Goal: Task Accomplishment & Management: Manage account settings

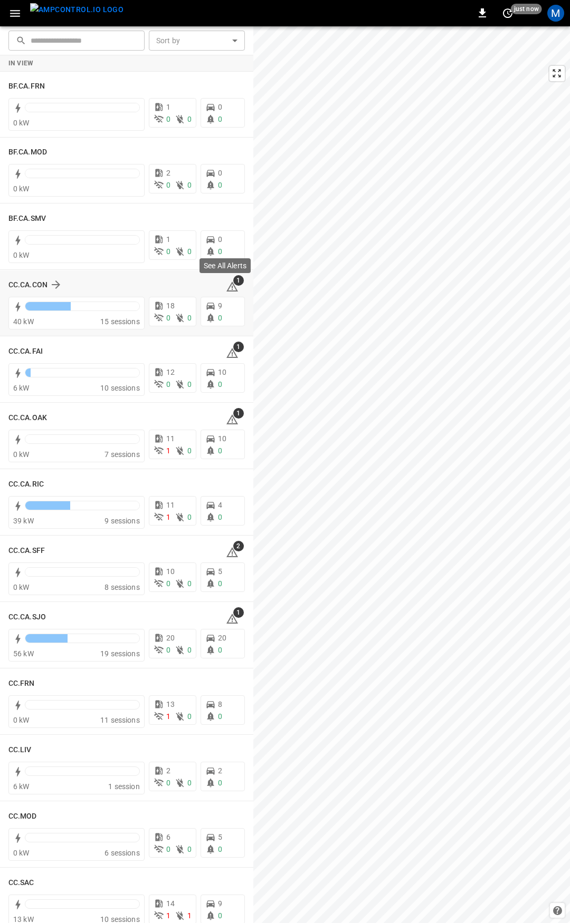
click at [232, 288] on icon at bounding box center [232, 288] width 1 height 4
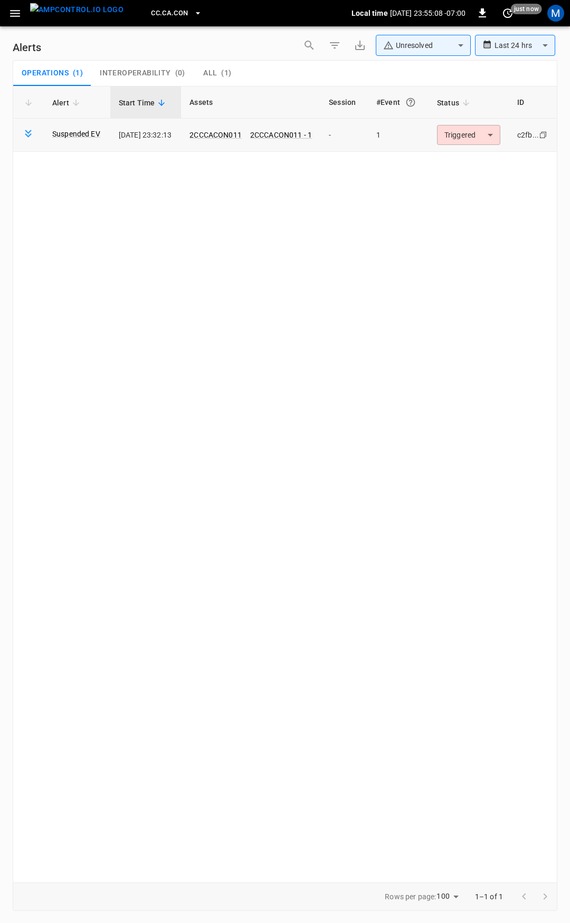
click at [474, 137] on body "**********" at bounding box center [285, 460] width 570 height 920
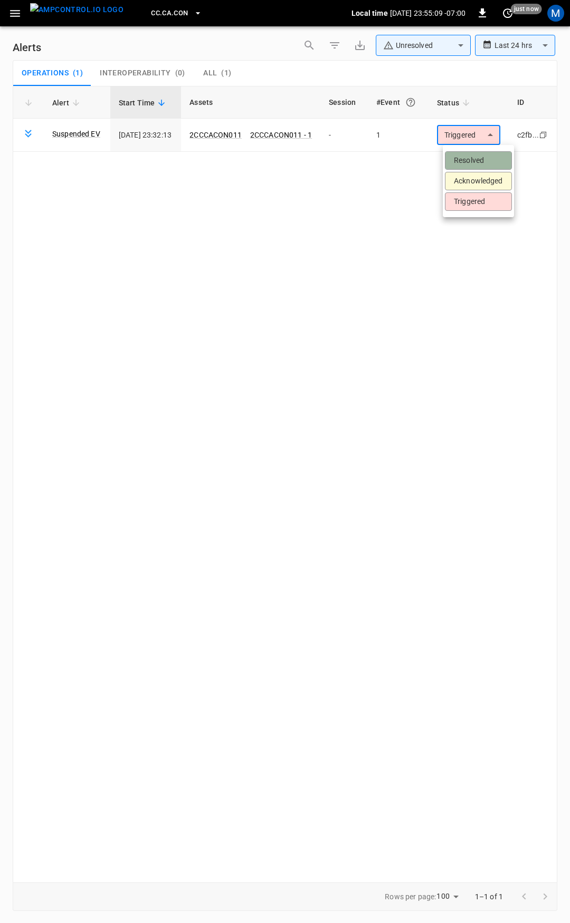
click at [474, 163] on li "Resolved" at bounding box center [478, 160] width 67 height 18
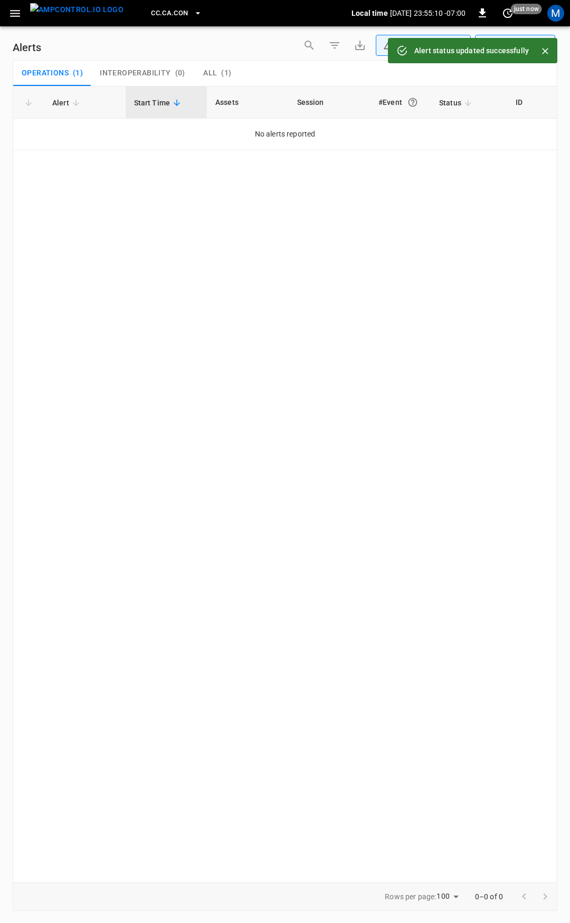
click at [17, 15] on icon "button" at bounding box center [14, 13] width 13 height 13
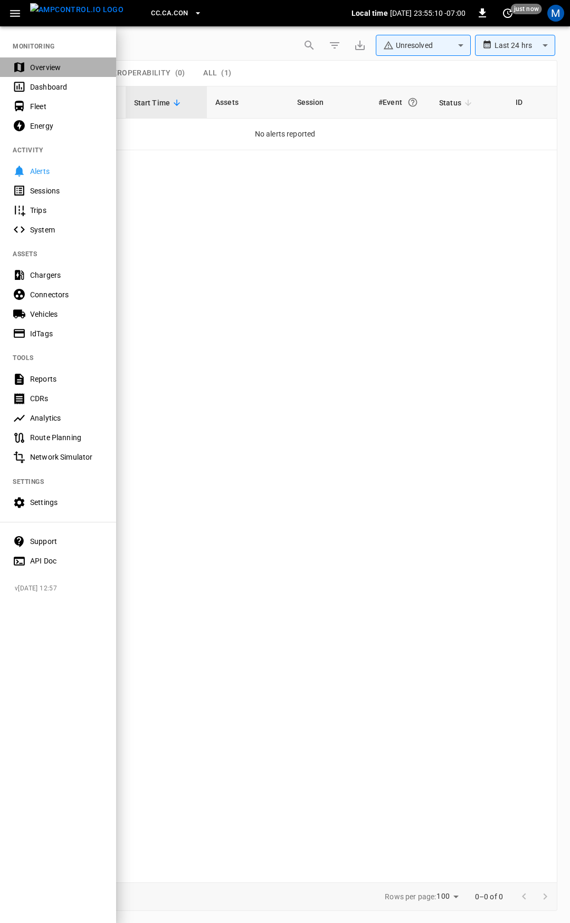
drag, startPoint x: 46, startPoint y: 59, endPoint x: 67, endPoint y: 97, distance: 43.0
click at [46, 59] on div "Overview" at bounding box center [58, 67] width 116 height 20
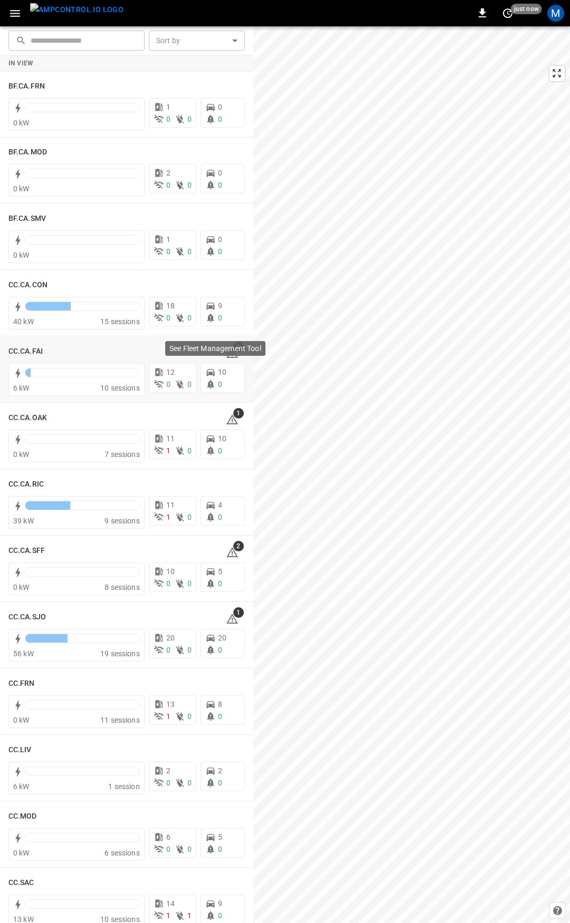
click at [222, 350] on p "See Fleet Management Tool" at bounding box center [215, 348] width 92 height 11
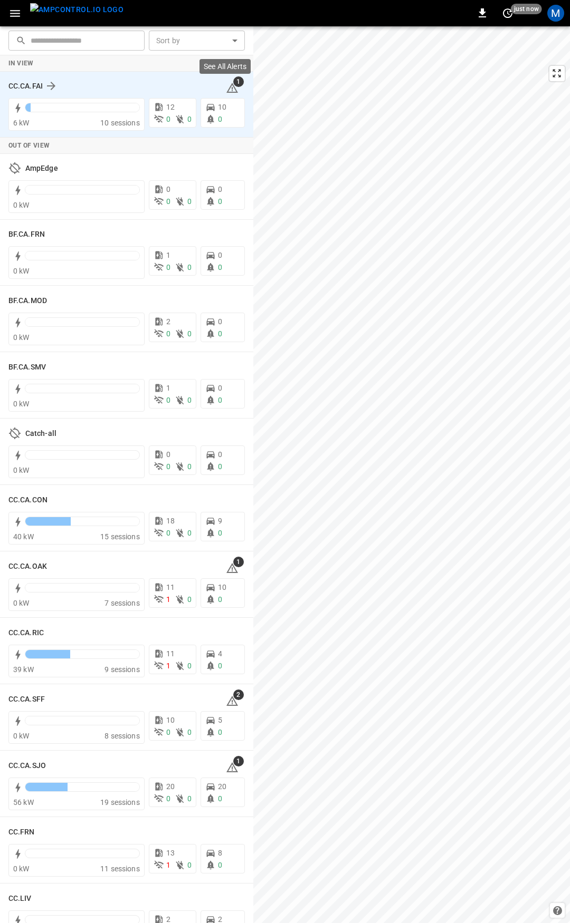
click at [232, 90] on icon at bounding box center [232, 89] width 1 height 4
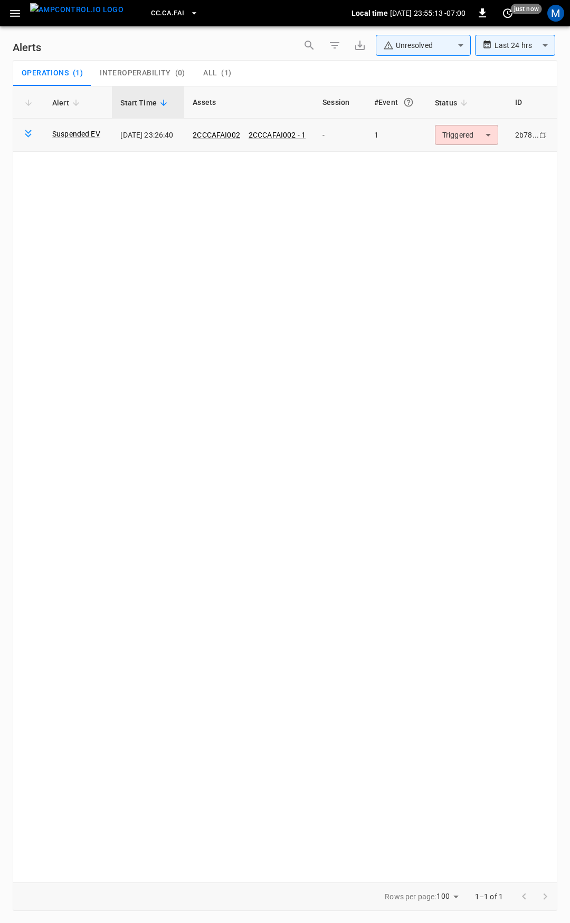
click at [487, 133] on body "**********" at bounding box center [285, 460] width 570 height 920
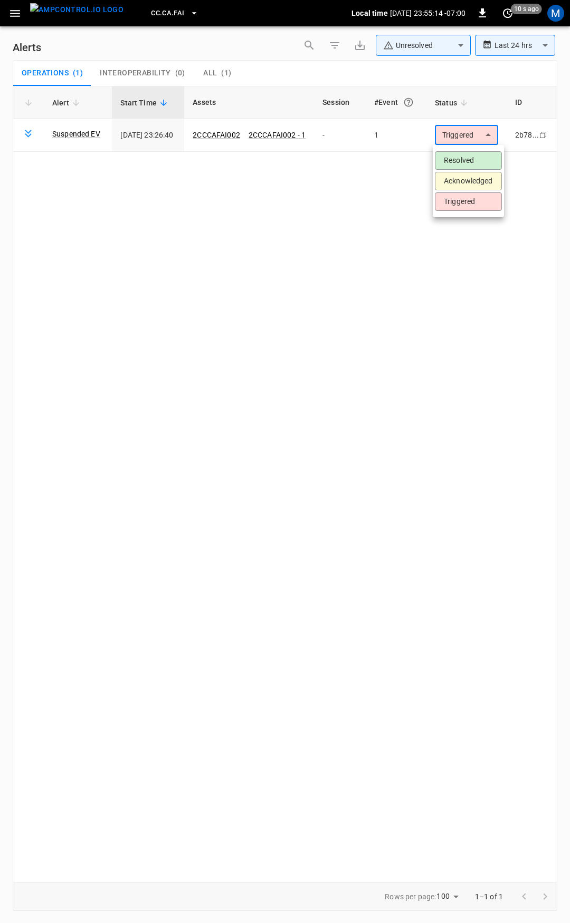
click at [478, 157] on li "Resolved" at bounding box center [468, 160] width 67 height 18
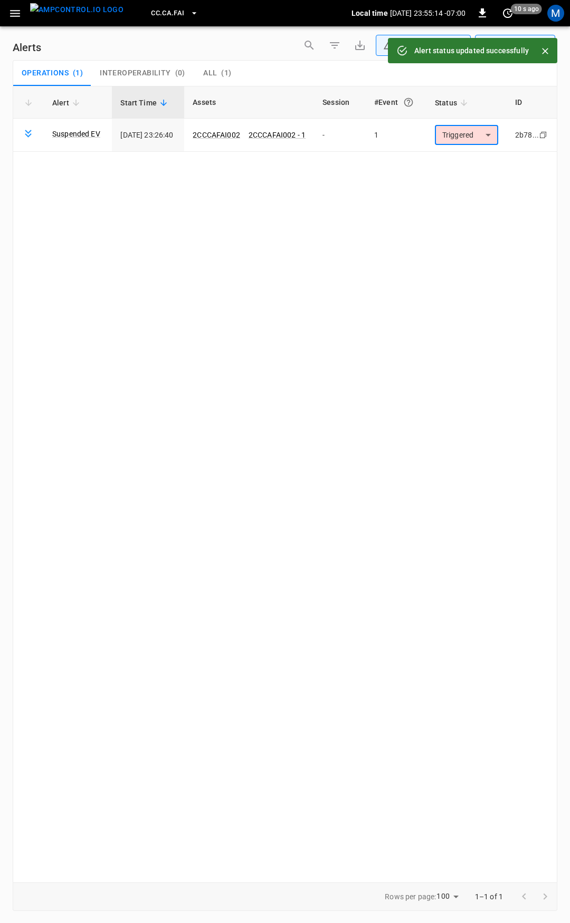
click at [15, 6] on button "button" at bounding box center [15, 14] width 22 height 20
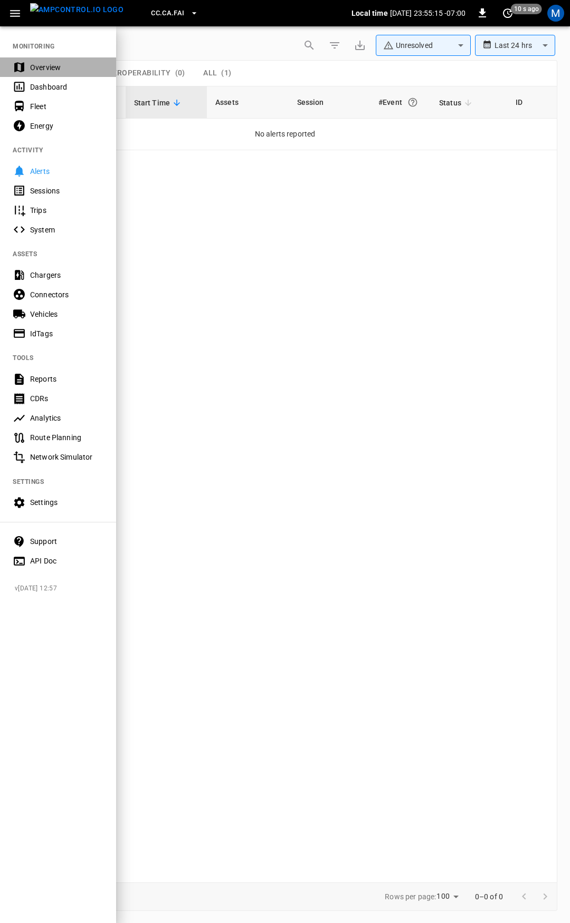
drag, startPoint x: 40, startPoint y: 67, endPoint x: 43, endPoint y: 75, distance: 8.8
click at [41, 68] on div "Overview" at bounding box center [66, 67] width 73 height 11
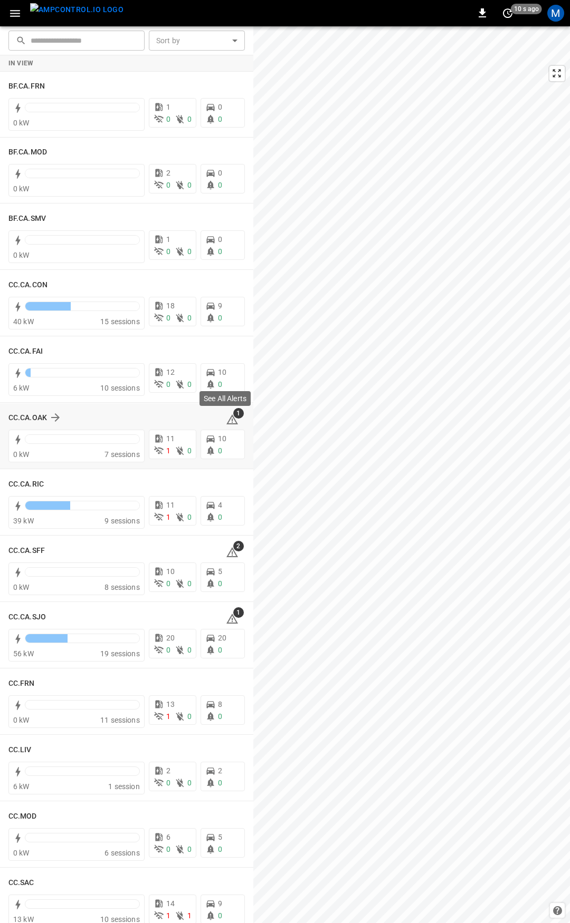
click at [227, 419] on icon at bounding box center [232, 419] width 13 height 13
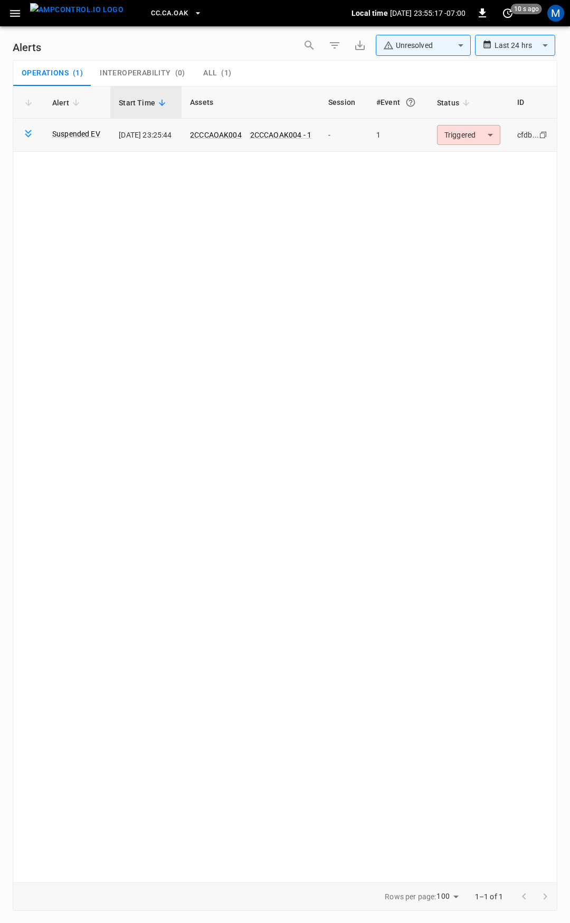
click at [456, 148] on td "Triggered ********* ​" at bounding box center [468, 135] width 80 height 33
click at [458, 144] on body "**********" at bounding box center [285, 460] width 570 height 920
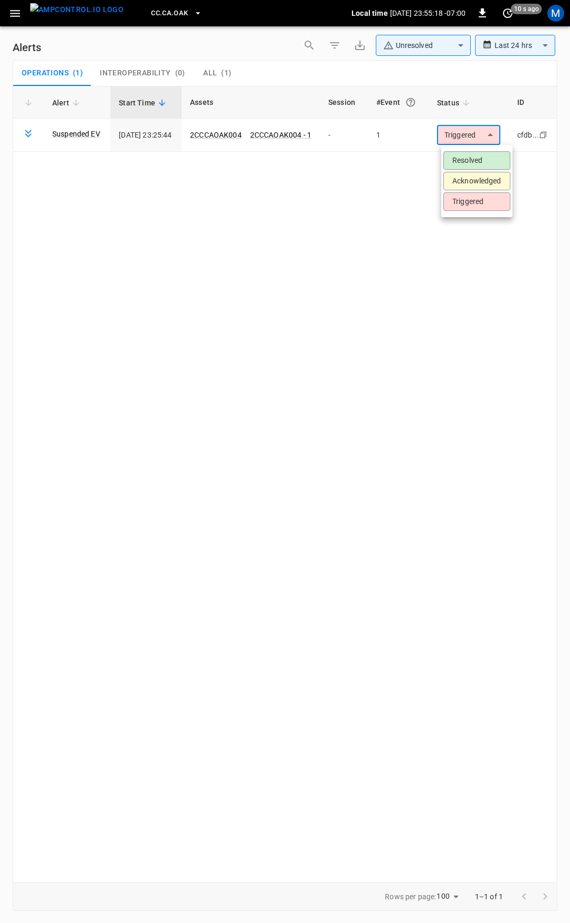
click at [463, 162] on li "Resolved" at bounding box center [476, 160] width 67 height 18
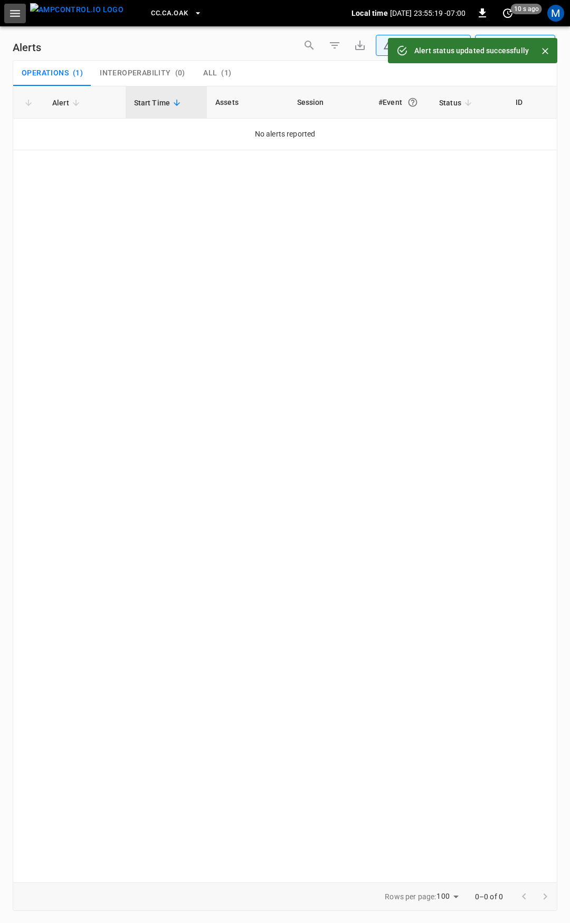
click at [12, 15] on icon "button" at bounding box center [14, 13] width 13 height 13
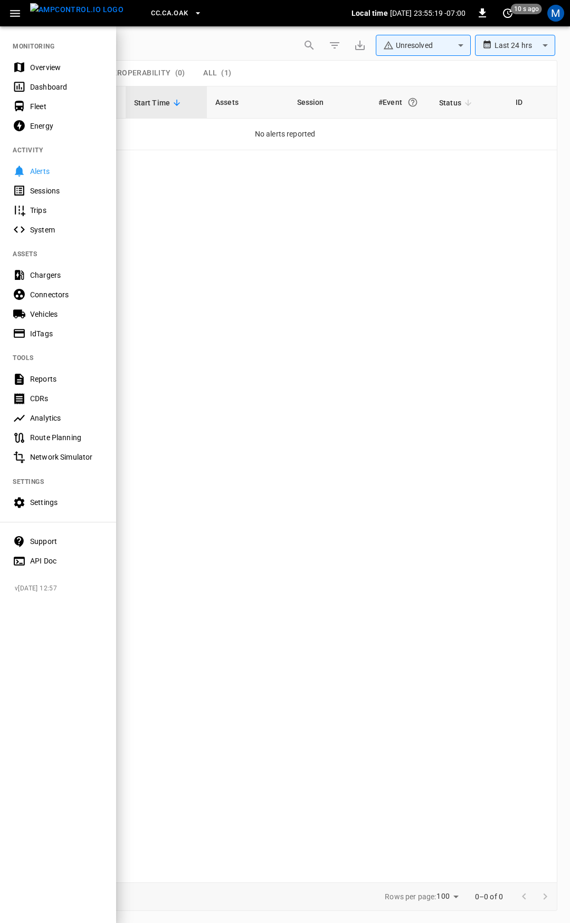
drag, startPoint x: 32, startPoint y: 63, endPoint x: 39, endPoint y: 71, distance: 10.5
click at [33, 63] on div "Overview" at bounding box center [66, 67] width 73 height 11
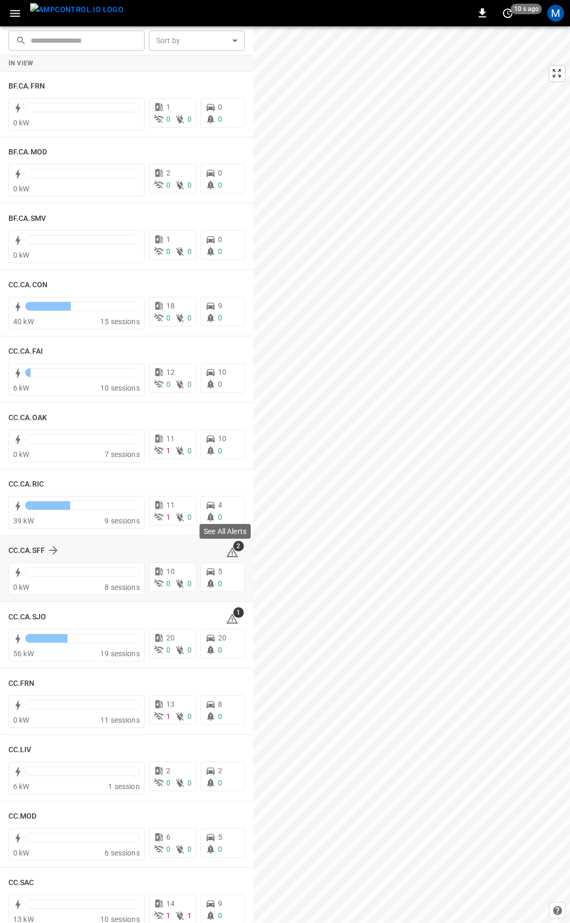
click at [228, 553] on icon at bounding box center [232, 552] width 12 height 10
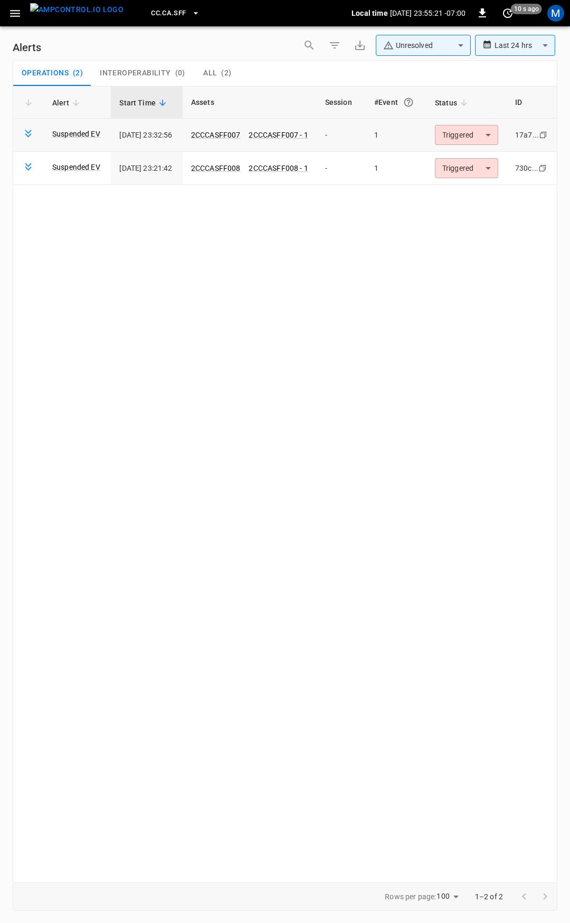
click at [476, 131] on body "**********" at bounding box center [285, 460] width 570 height 920
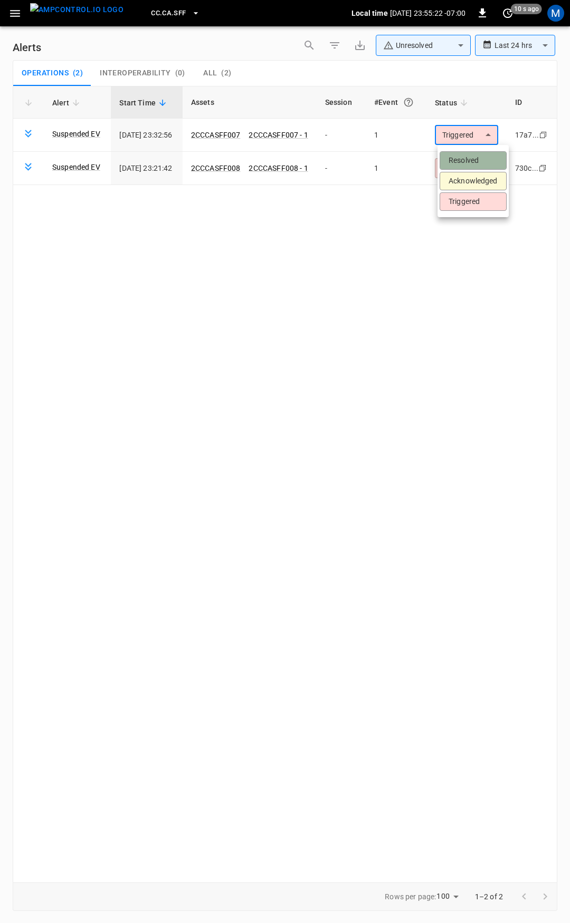
click at [476, 156] on li "Resolved" at bounding box center [472, 160] width 67 height 18
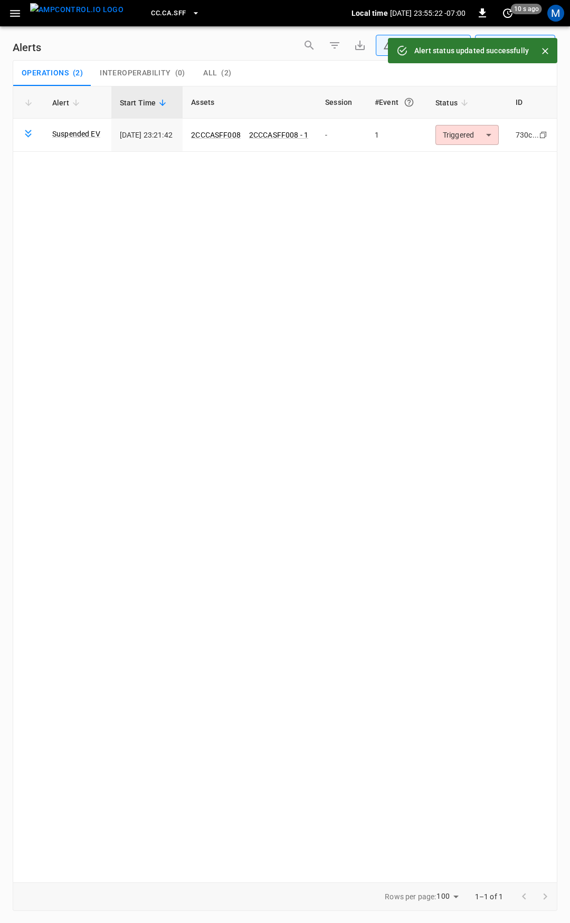
click at [477, 137] on body "**********" at bounding box center [285, 460] width 570 height 920
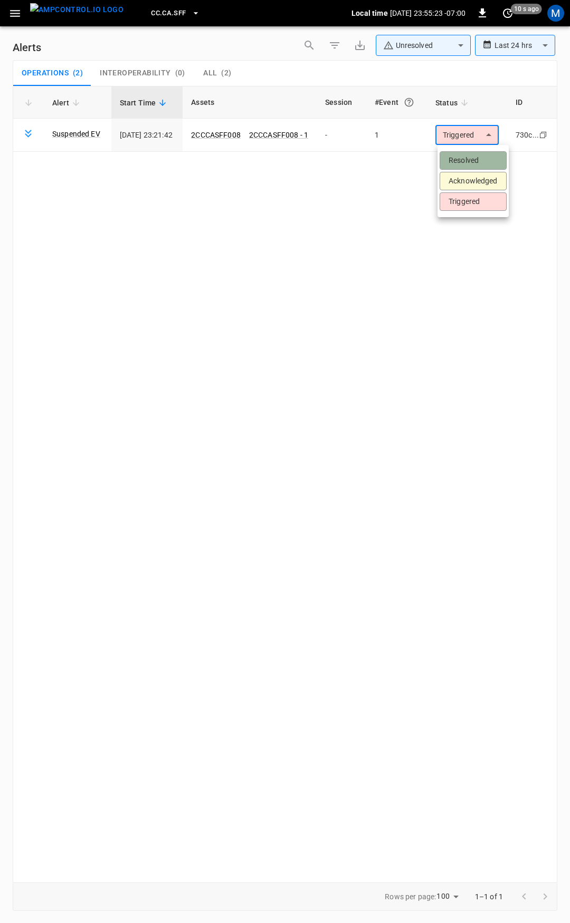
click at [479, 161] on li "Resolved" at bounding box center [472, 160] width 67 height 18
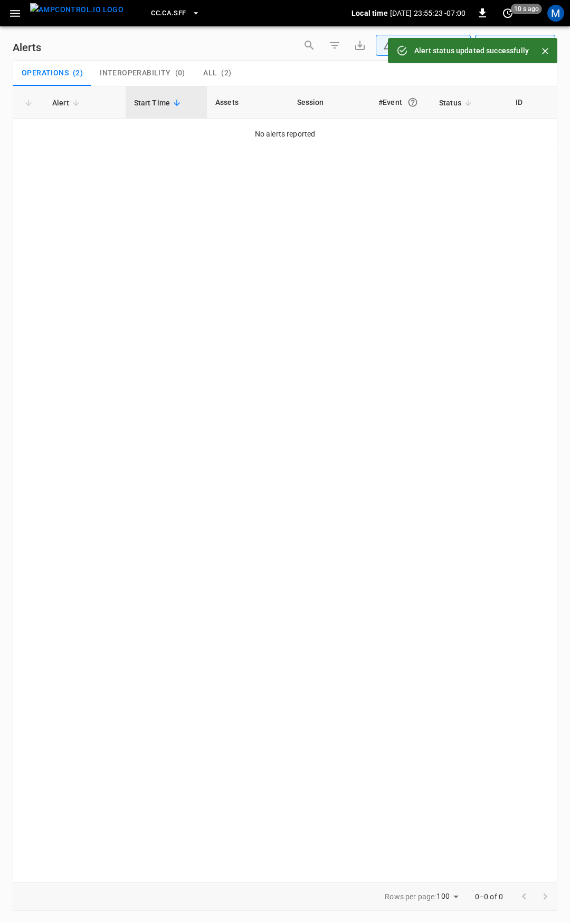
click at [14, 11] on icon "button" at bounding box center [15, 13] width 10 height 7
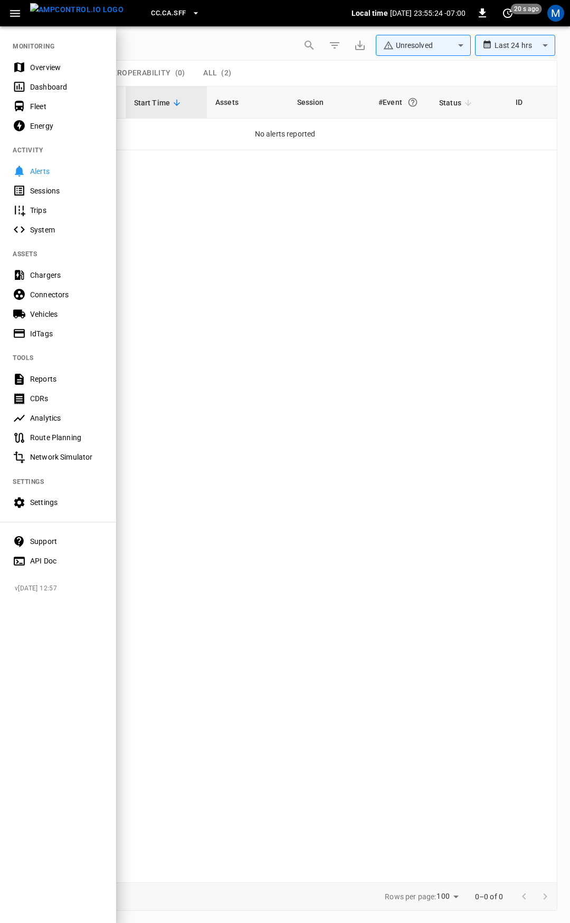
click at [34, 65] on div "Overview" at bounding box center [66, 67] width 73 height 11
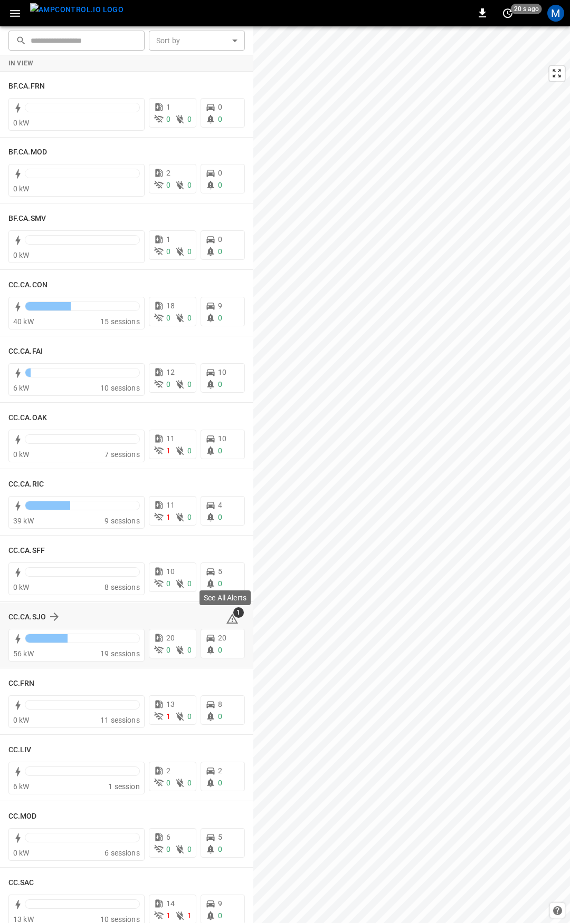
click at [226, 623] on icon at bounding box center [232, 619] width 12 height 10
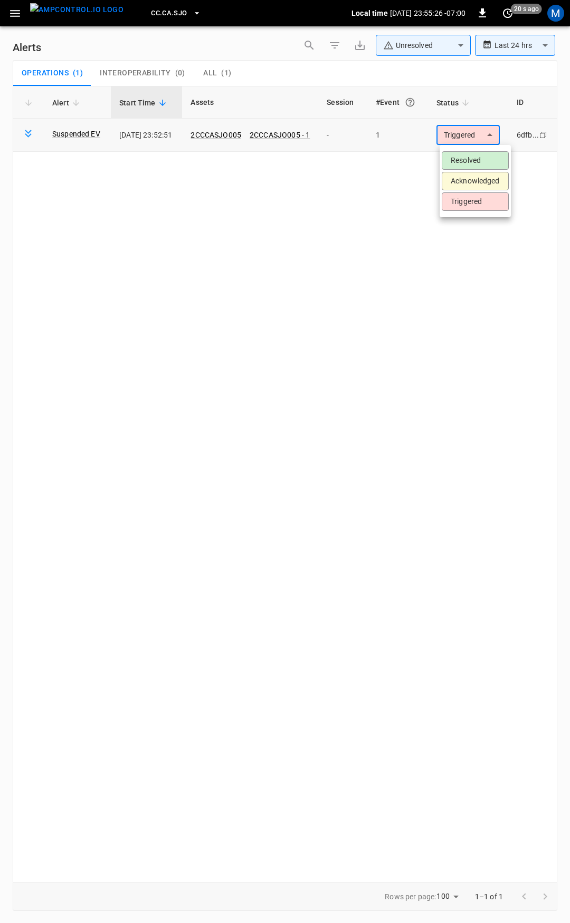
click at [477, 133] on body "**********" at bounding box center [285, 460] width 570 height 920
click at [474, 153] on li "Resolved" at bounding box center [474, 160] width 67 height 18
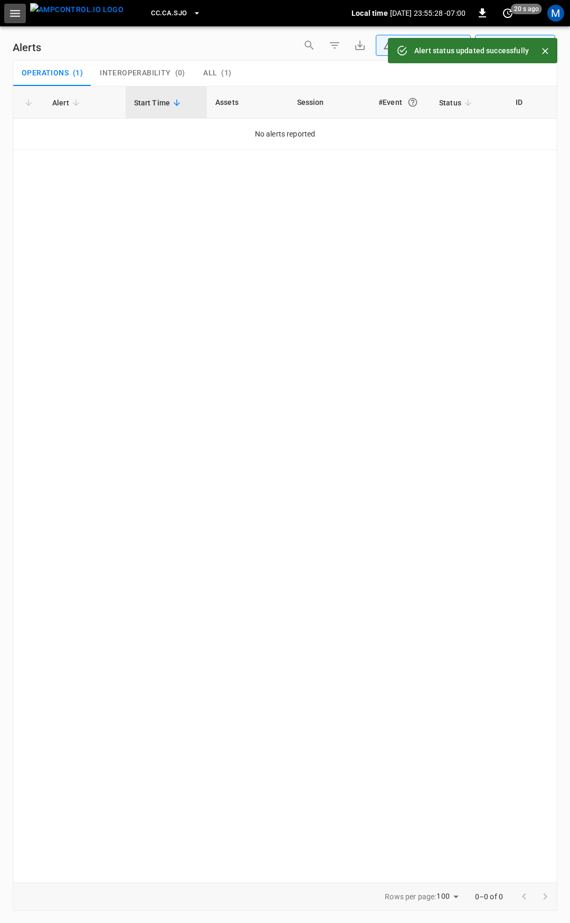
drag, startPoint x: 20, startPoint y: 13, endPoint x: 16, endPoint y: 24, distance: 11.5
click at [18, 15] on icon "button" at bounding box center [14, 13] width 13 height 13
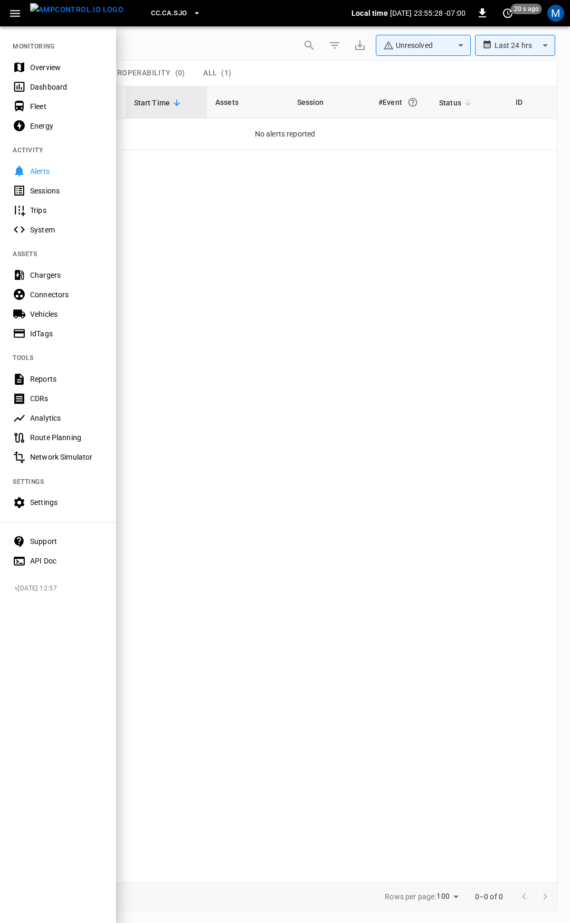
click at [43, 65] on div "Overview" at bounding box center [66, 67] width 73 height 11
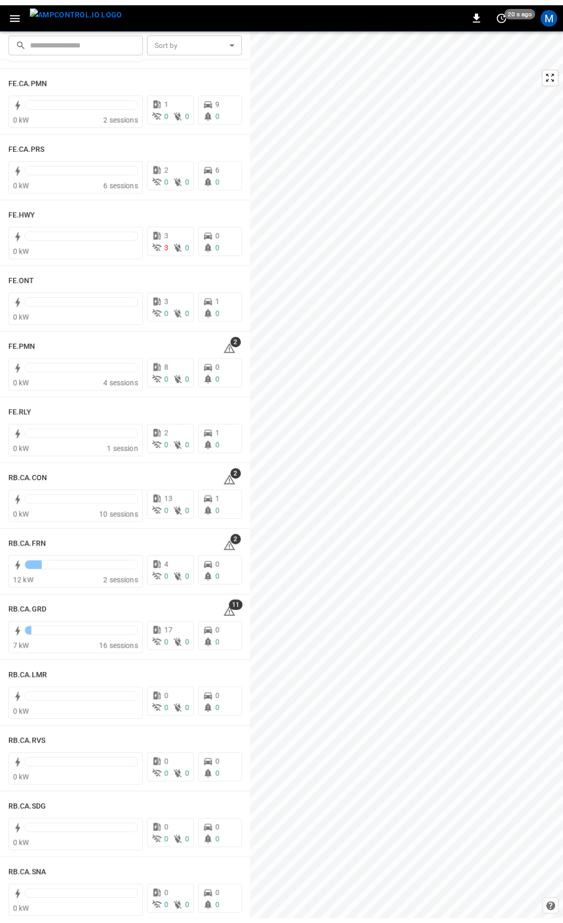
scroll to position [1002, 0]
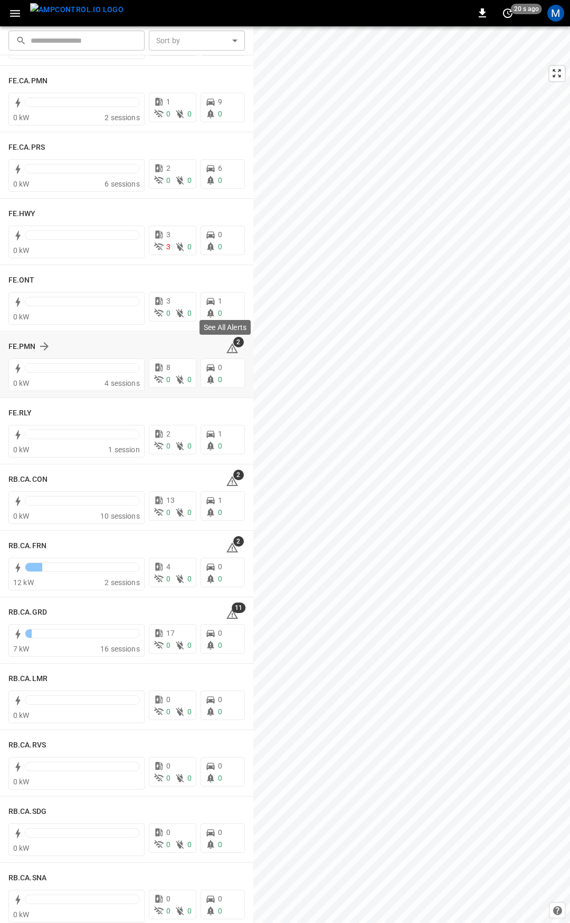
click at [229, 353] on icon at bounding box center [232, 348] width 12 height 10
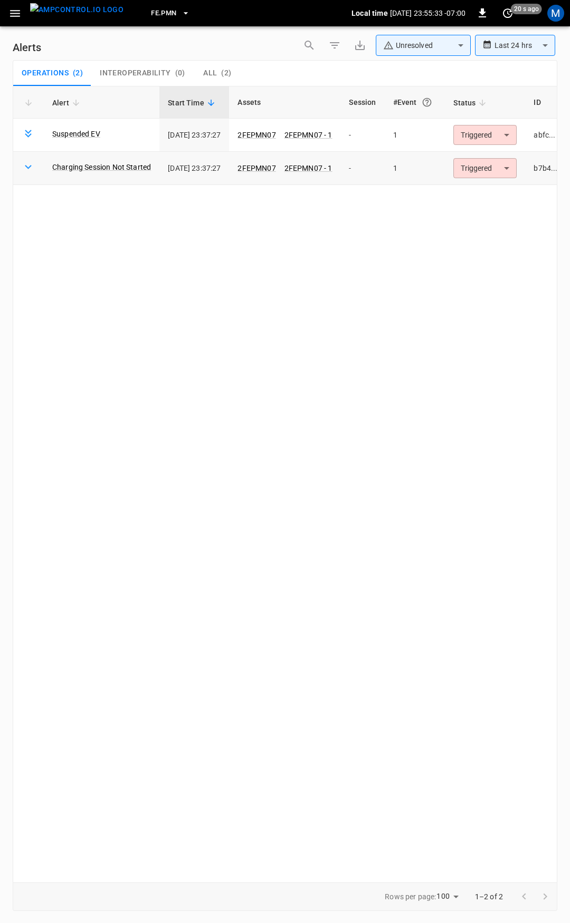
click at [255, 161] on td "2FEPMN07 2FEPMN07 - 1" at bounding box center [284, 168] width 111 height 33
click at [274, 174] on link "2FEPMN07" at bounding box center [256, 168] width 42 height 13
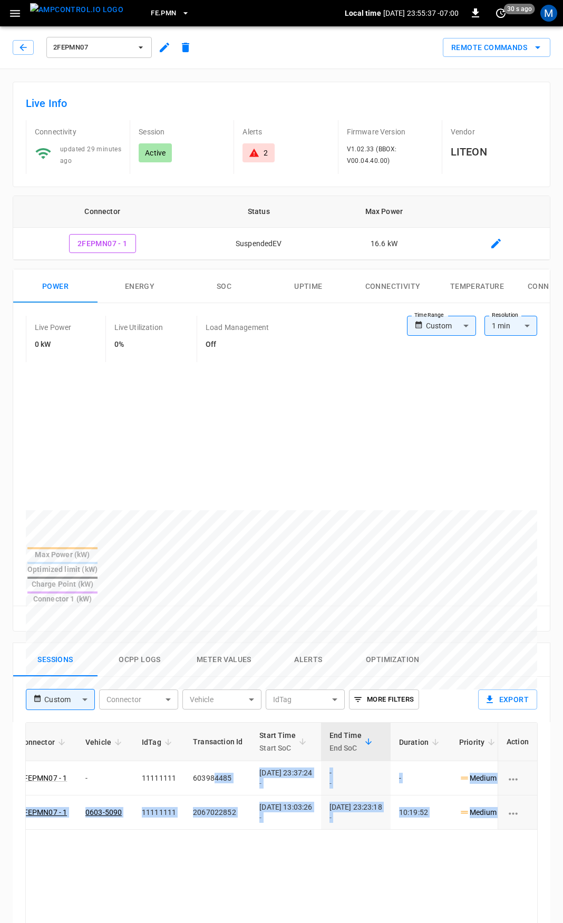
scroll to position [0, 296]
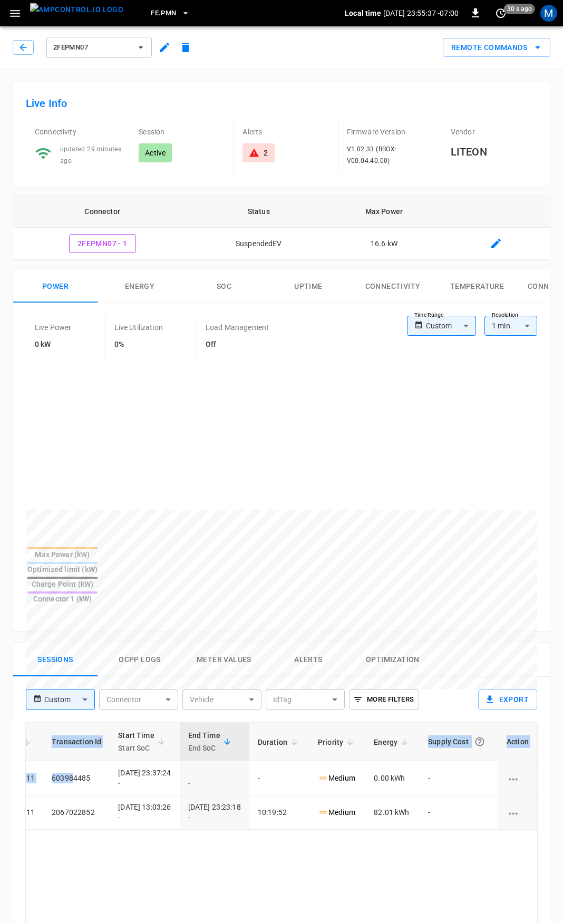
drag, startPoint x: 343, startPoint y: 753, endPoint x: 569, endPoint y: 790, distance: 228.7
click at [563, 790] on html "FE.PMN Local time [DATE] 23:55:37 -07:00 0 30 s ago M 2FEPMN07 Remote Commands …" at bounding box center [281, 705] width 563 height 1410
click at [254, 796] on td "10:19:52" at bounding box center [279, 813] width 60 height 34
click at [265, 156] on div "2" at bounding box center [266, 153] width 4 height 11
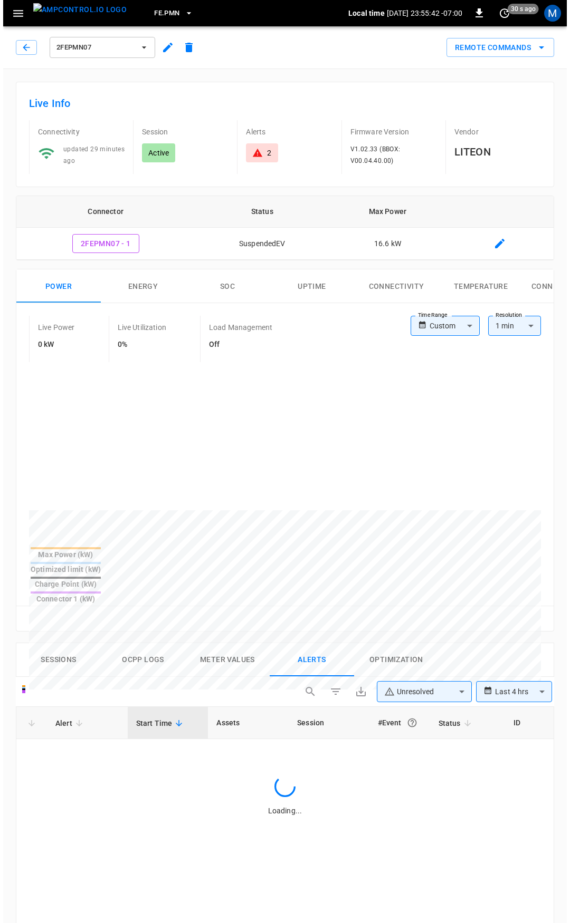
scroll to position [450, 0]
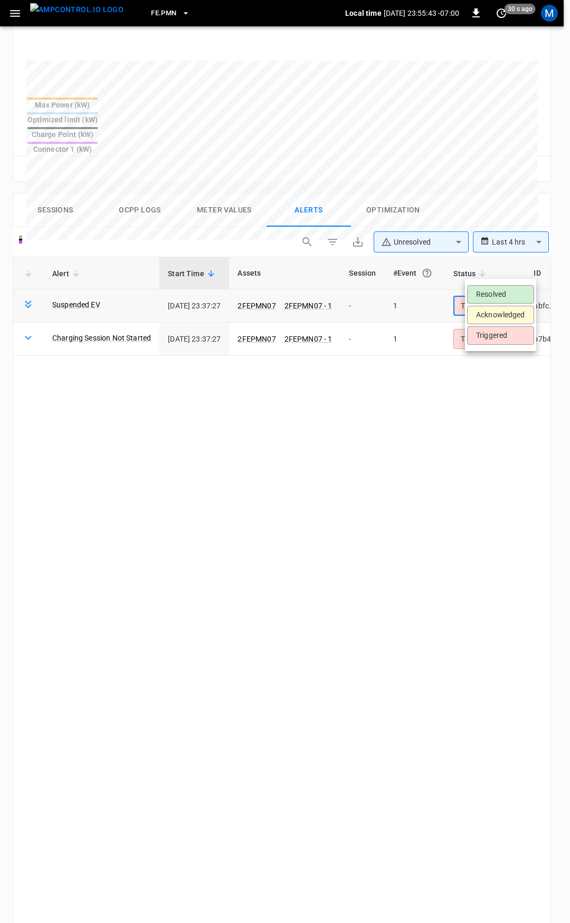
click at [492, 269] on body "**********" at bounding box center [285, 326] width 570 height 1553
click at [496, 290] on li "Resolved" at bounding box center [500, 294] width 67 height 18
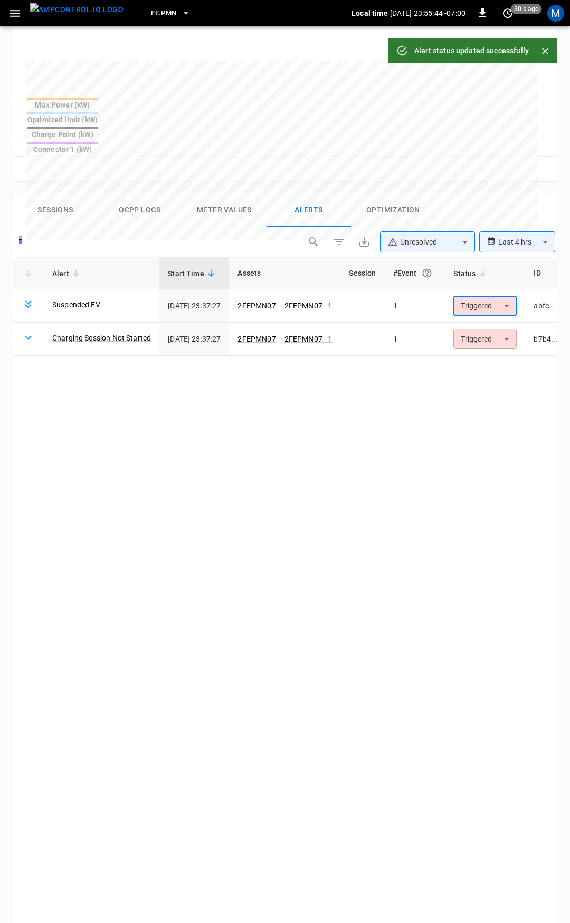
click at [500, 269] on body "**********" at bounding box center [285, 326] width 570 height 1553
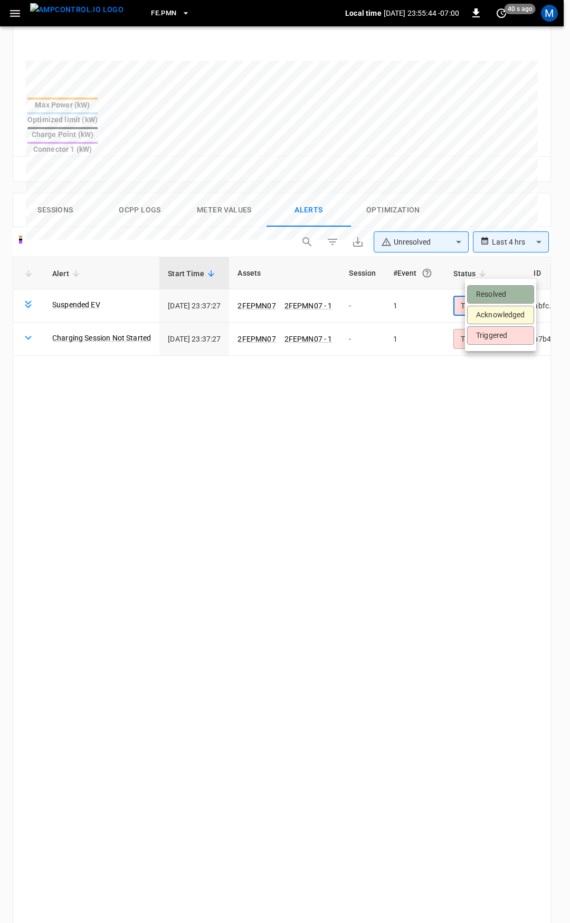
click at [499, 299] on li "Resolved" at bounding box center [500, 294] width 67 height 18
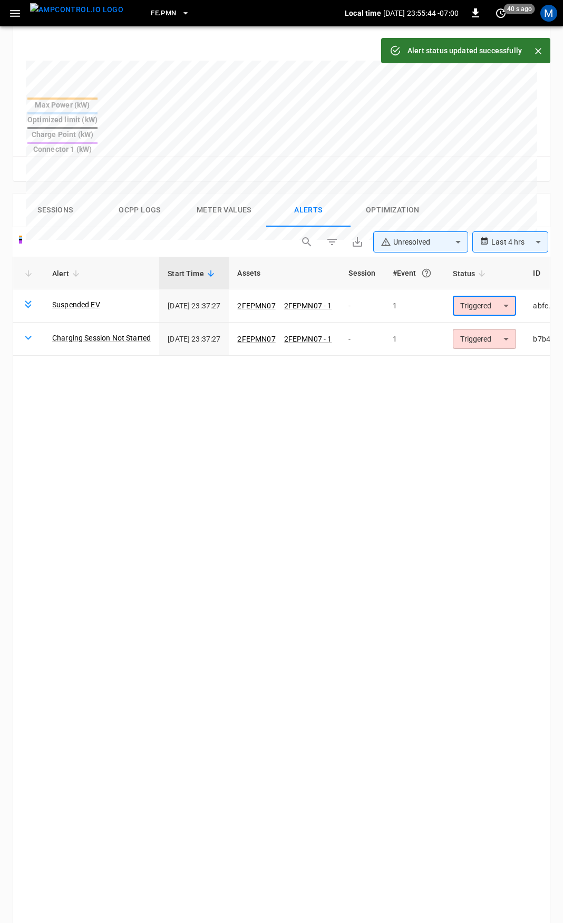
click at [499, 299] on body "**********" at bounding box center [281, 326] width 563 height 1553
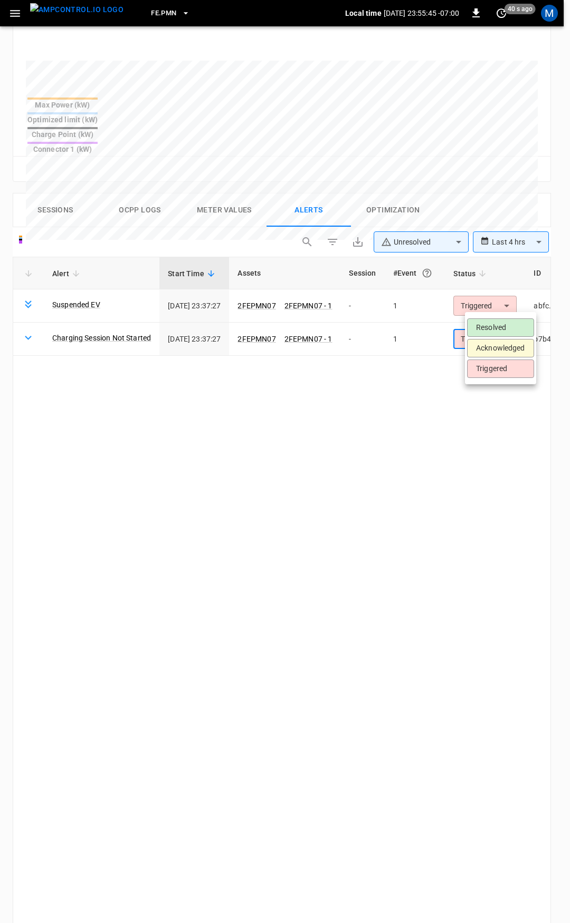
drag, startPoint x: 497, startPoint y: 319, endPoint x: 500, endPoint y: 330, distance: 10.9
click at [498, 324] on li "Resolved" at bounding box center [500, 328] width 67 height 18
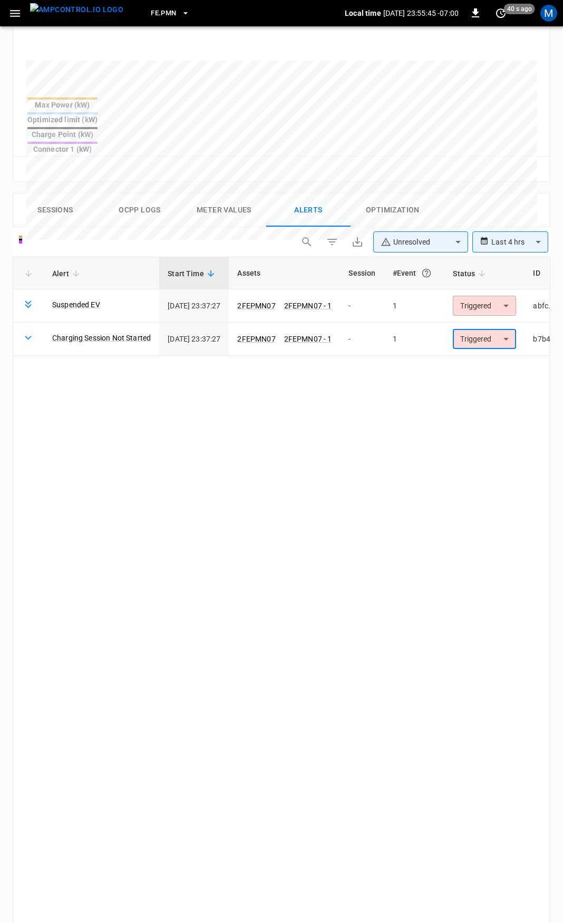
click at [500, 330] on ul "Resolved Acknowledged Triggered" at bounding box center [500, 332] width 53 height 41
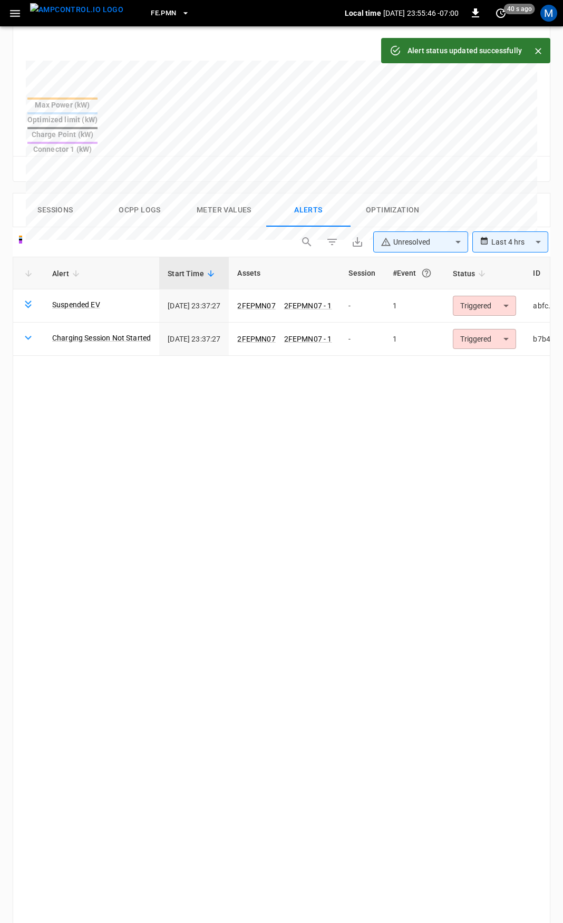
click at [12, 11] on icon "button" at bounding box center [14, 13] width 13 height 13
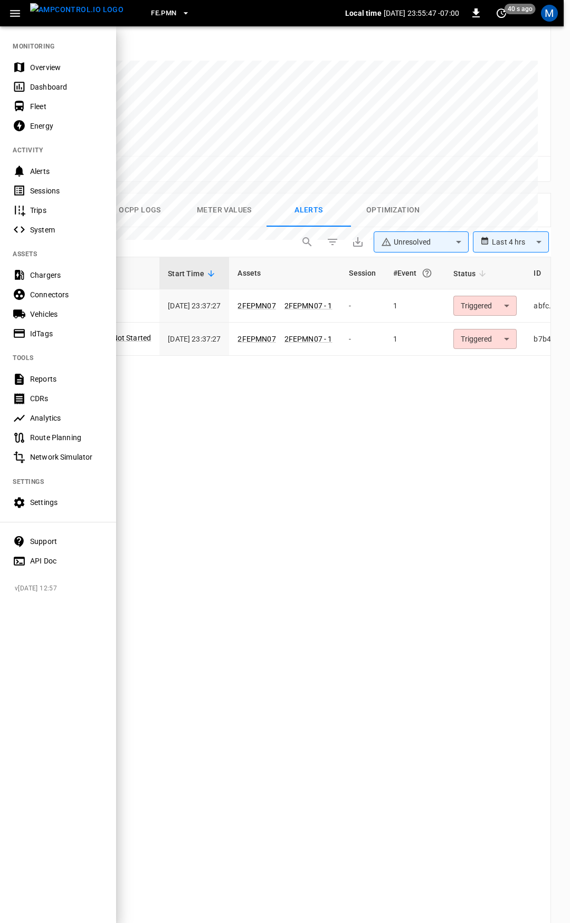
click at [45, 51] on nav "MONITORING Overview Dashboard Fleet Energy ACTIVITY Alerts Sessions Trips Syste…" at bounding box center [58, 300] width 116 height 550
drag, startPoint x: 58, startPoint y: 68, endPoint x: 171, endPoint y: 175, distance: 155.9
click at [58, 68] on div "Overview" at bounding box center [66, 67] width 73 height 11
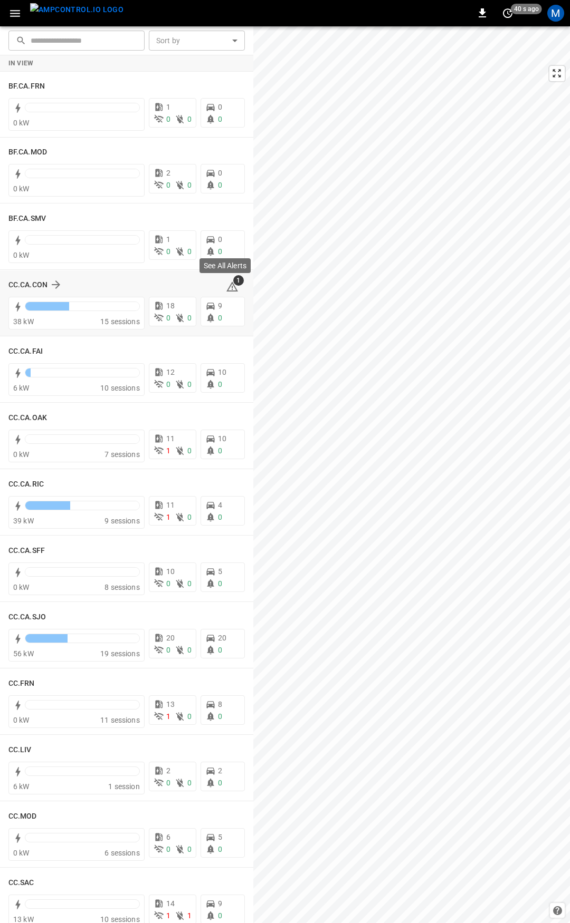
click at [233, 285] on span "1" at bounding box center [238, 280] width 11 height 11
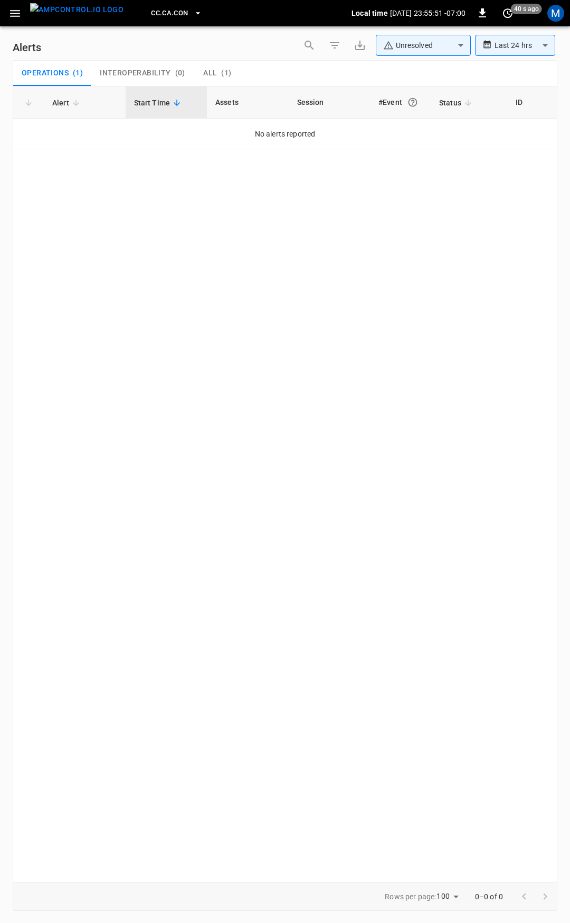
click at [217, 73] on div "All ( 1 )" at bounding box center [217, 73] width 28 height 9
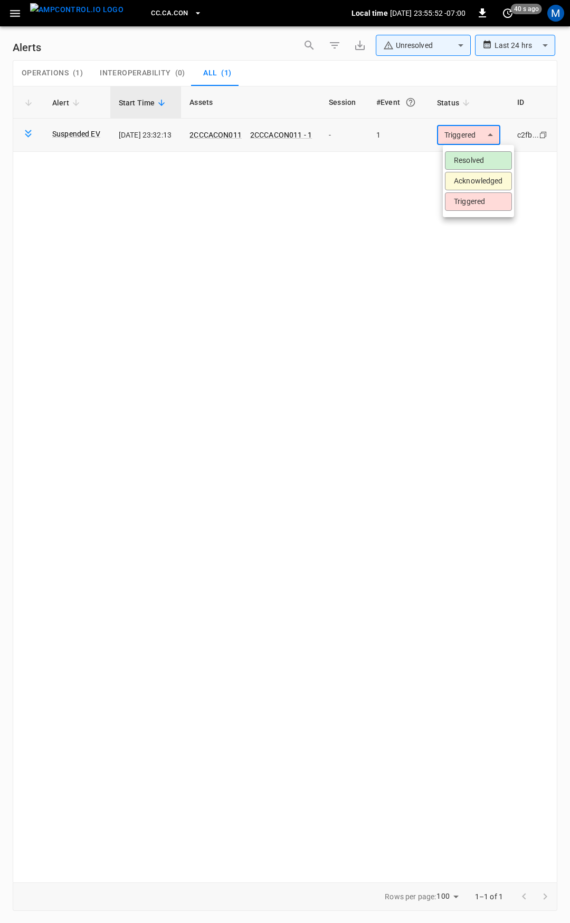
click at [465, 136] on body "**********" at bounding box center [285, 460] width 570 height 920
drag, startPoint x: 463, startPoint y: 155, endPoint x: 448, endPoint y: 156, distance: 15.3
click at [462, 155] on li "Resolved" at bounding box center [478, 160] width 67 height 18
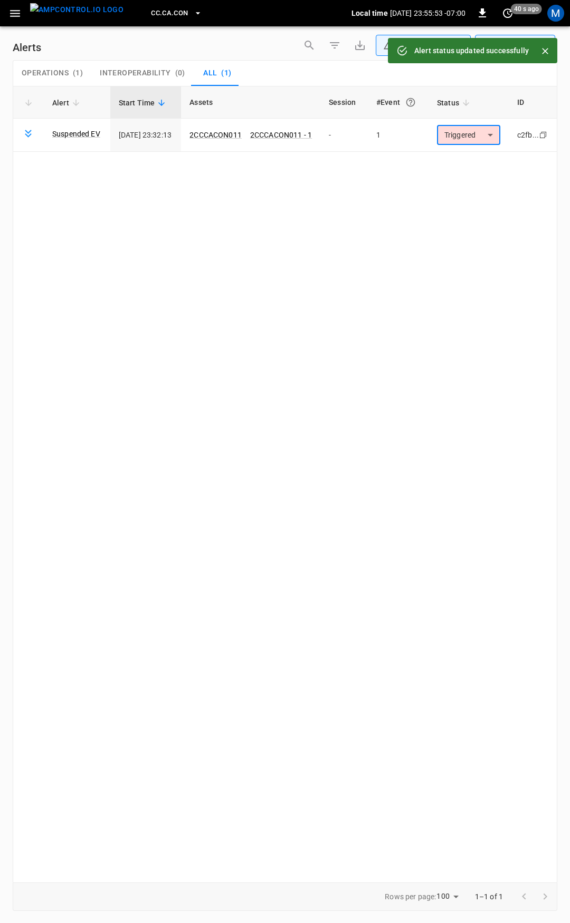
click at [13, 13] on icon "button" at bounding box center [15, 13] width 10 height 7
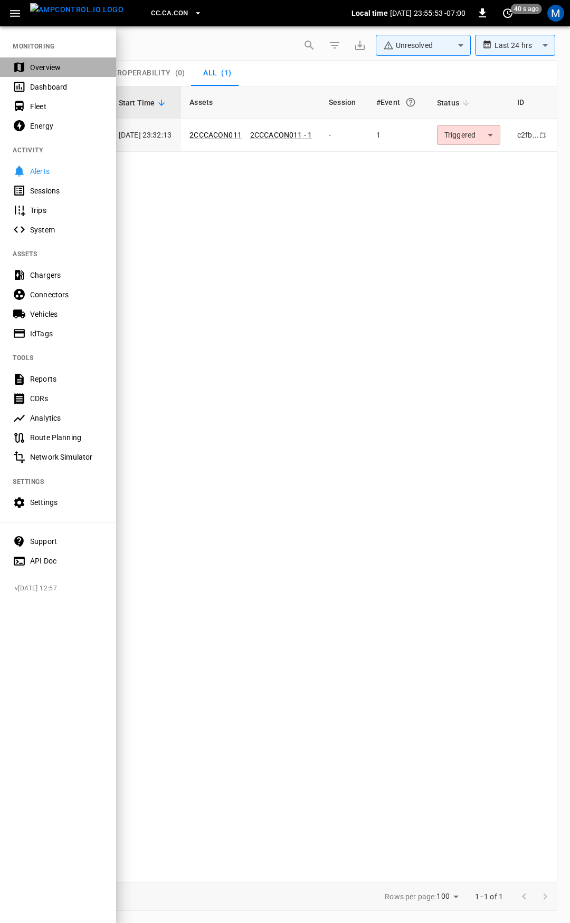
click at [45, 68] on div "Overview" at bounding box center [66, 67] width 73 height 11
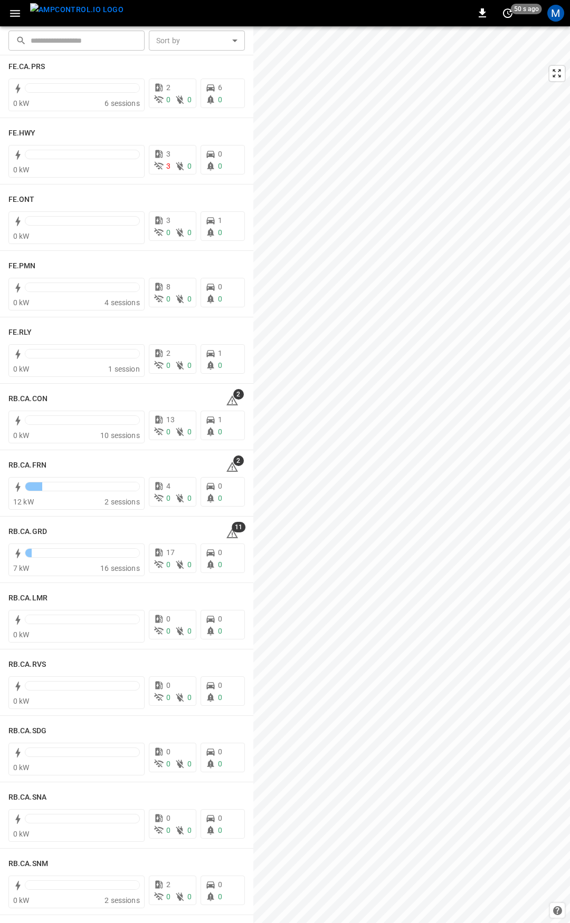
scroll to position [1132, 0]
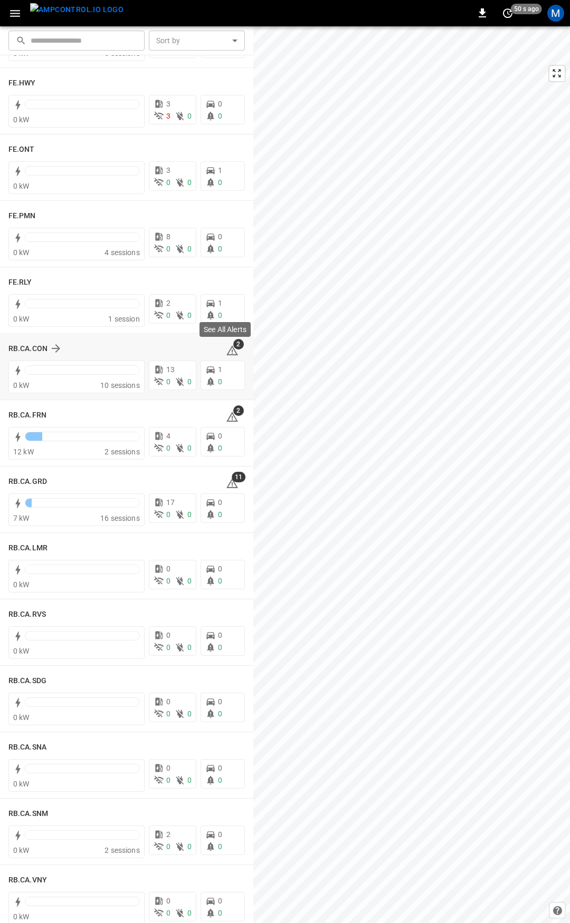
click at [228, 352] on icon at bounding box center [232, 350] width 13 height 13
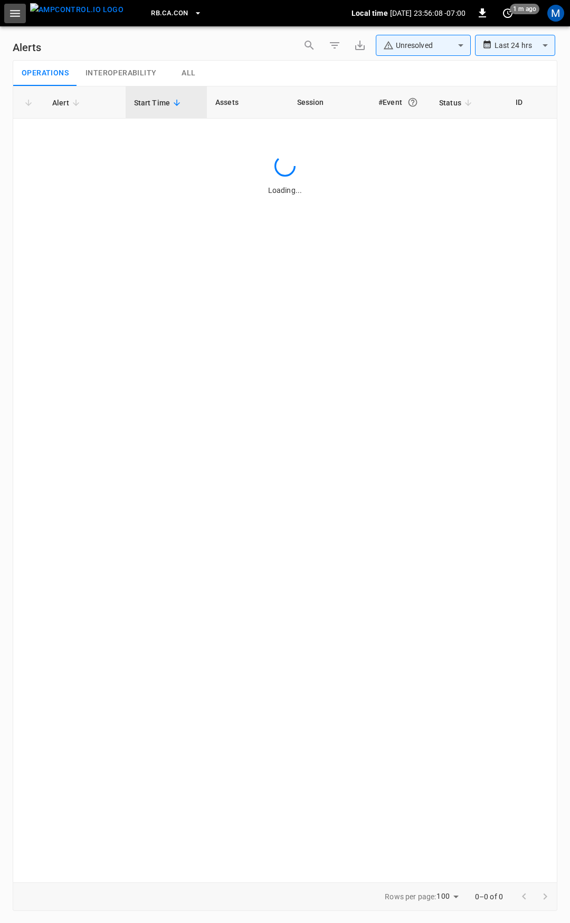
click at [17, 9] on icon "button" at bounding box center [14, 13] width 13 height 13
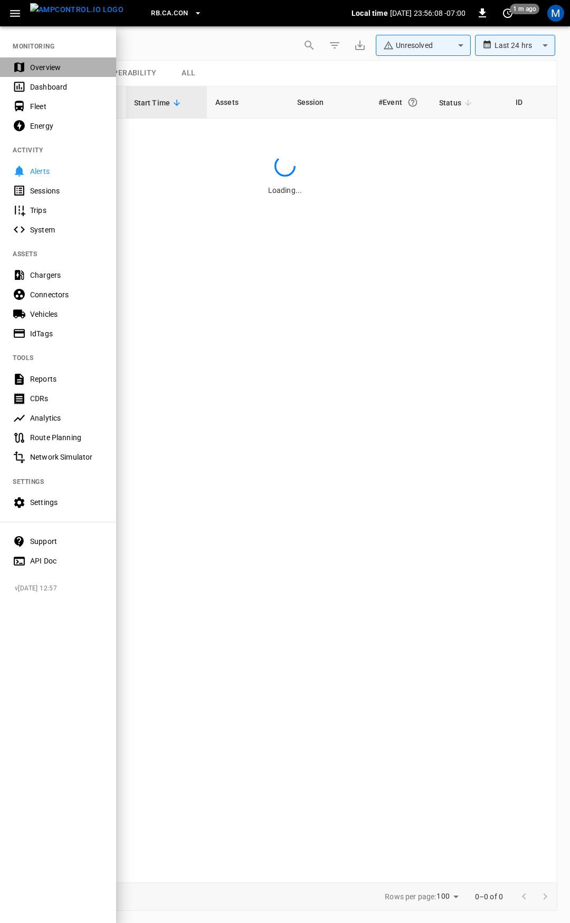
click at [30, 64] on div "Overview" at bounding box center [66, 67] width 73 height 11
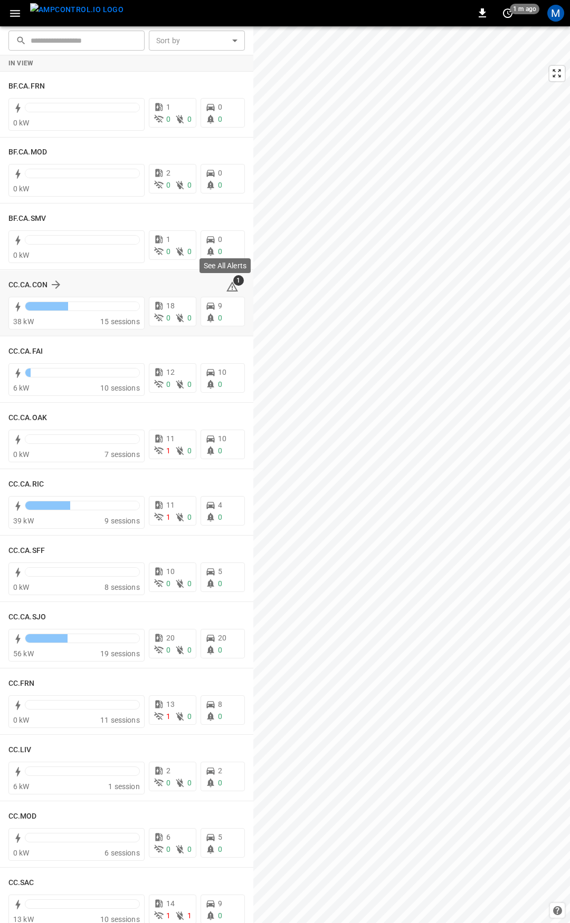
click at [228, 287] on icon at bounding box center [232, 287] width 12 height 10
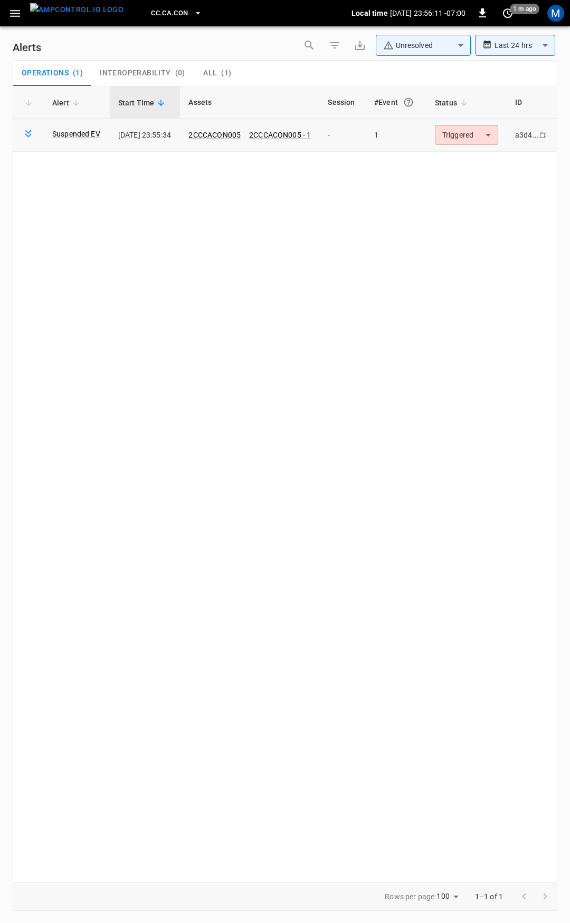
click at [473, 140] on body "**********" at bounding box center [285, 460] width 570 height 920
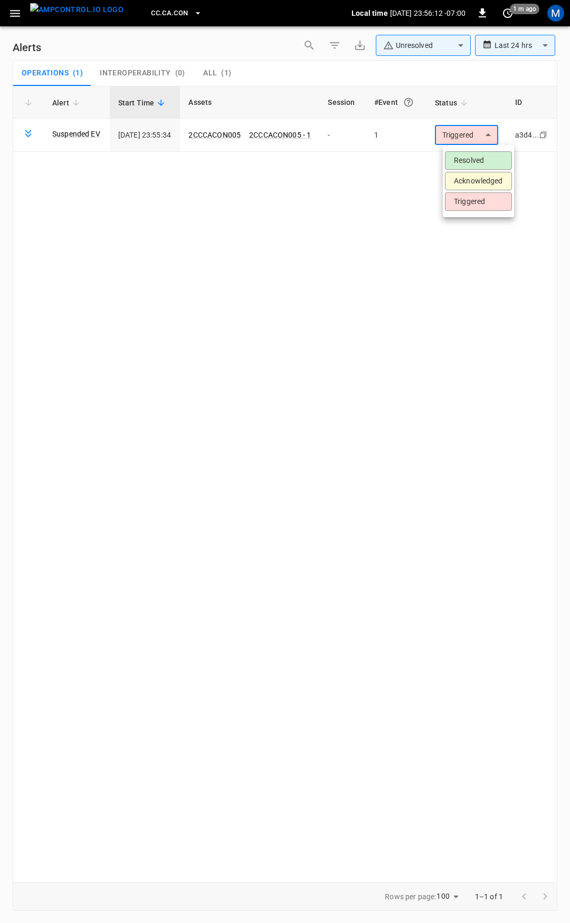
click at [475, 157] on li "Resolved" at bounding box center [478, 160] width 67 height 18
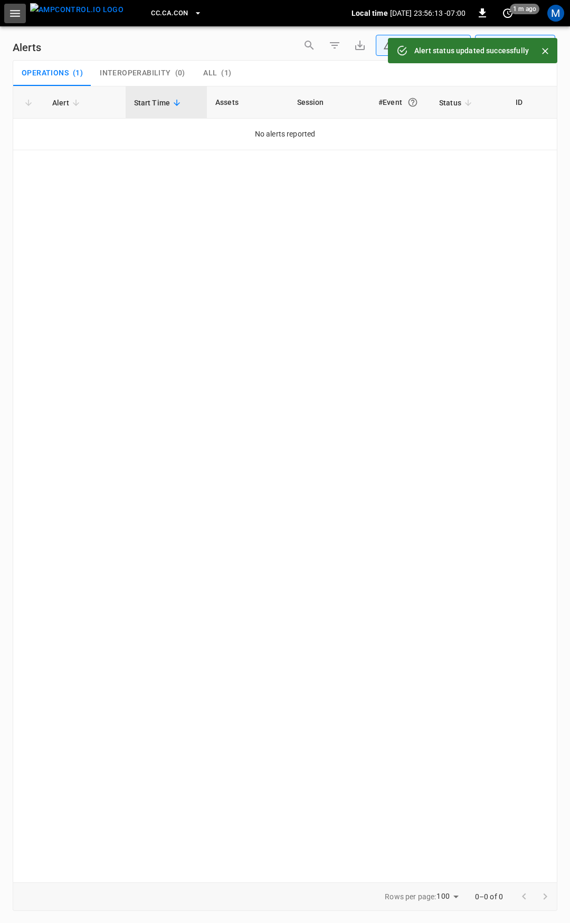
click at [11, 9] on icon "button" at bounding box center [14, 13] width 13 height 13
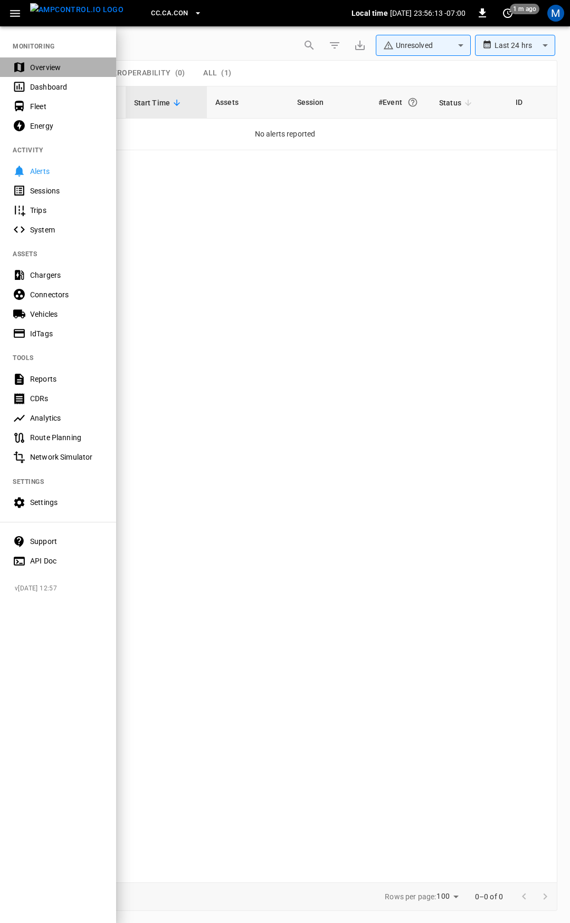
click at [54, 71] on div "Overview" at bounding box center [66, 67] width 73 height 11
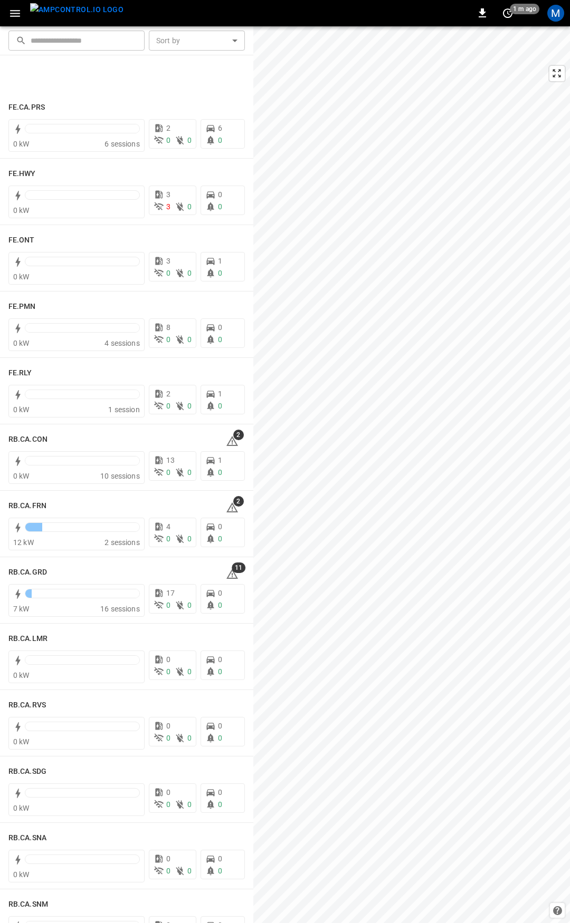
scroll to position [1222, 0]
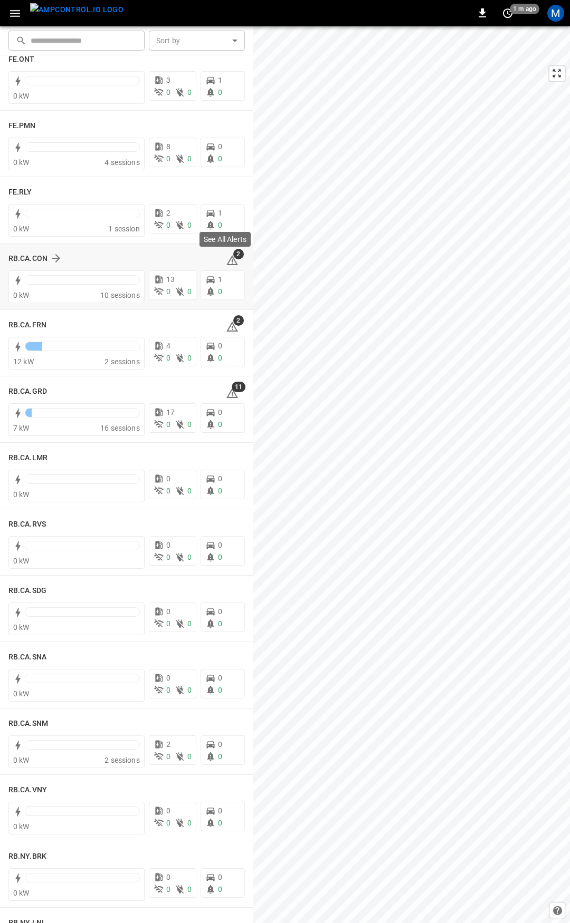
click at [226, 261] on icon at bounding box center [232, 260] width 13 height 13
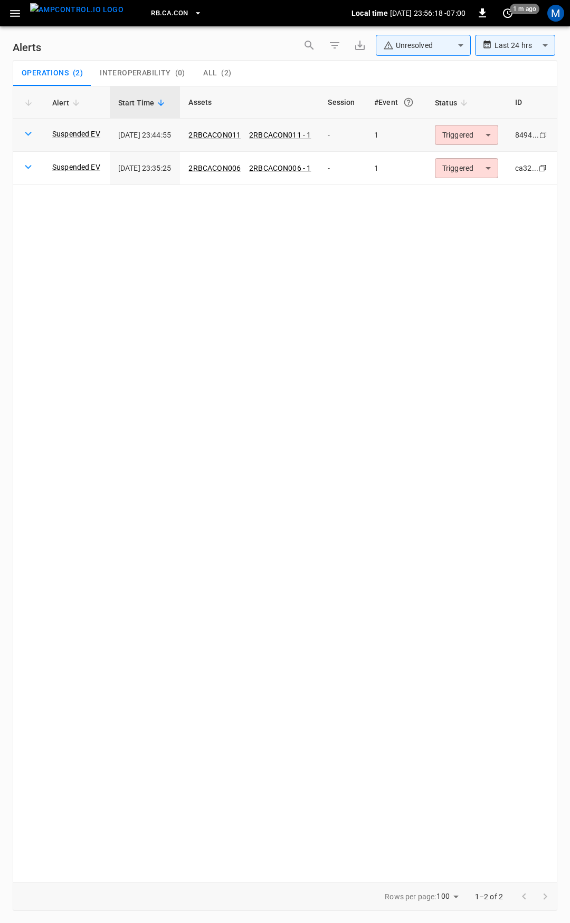
click at [495, 141] on body "**********" at bounding box center [285, 460] width 570 height 920
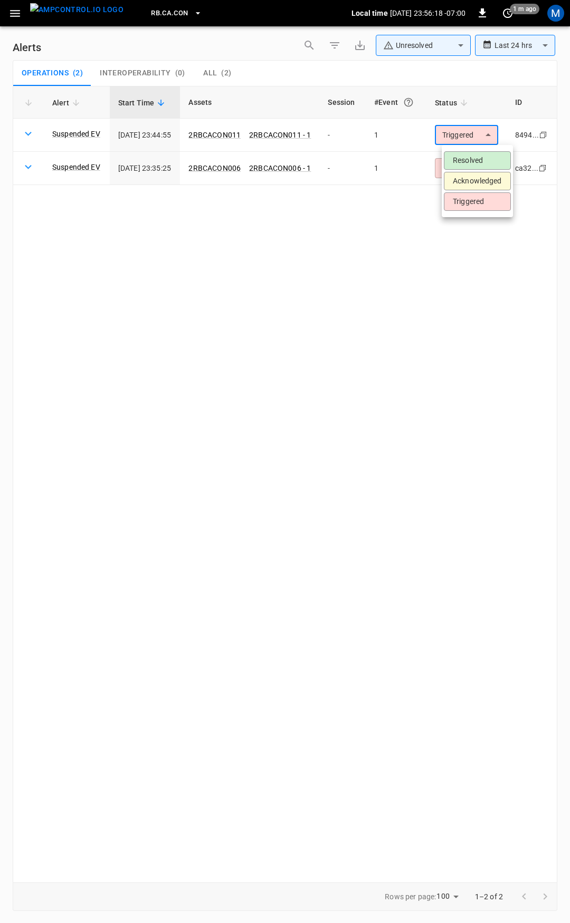
click at [489, 161] on li "Resolved" at bounding box center [477, 160] width 67 height 18
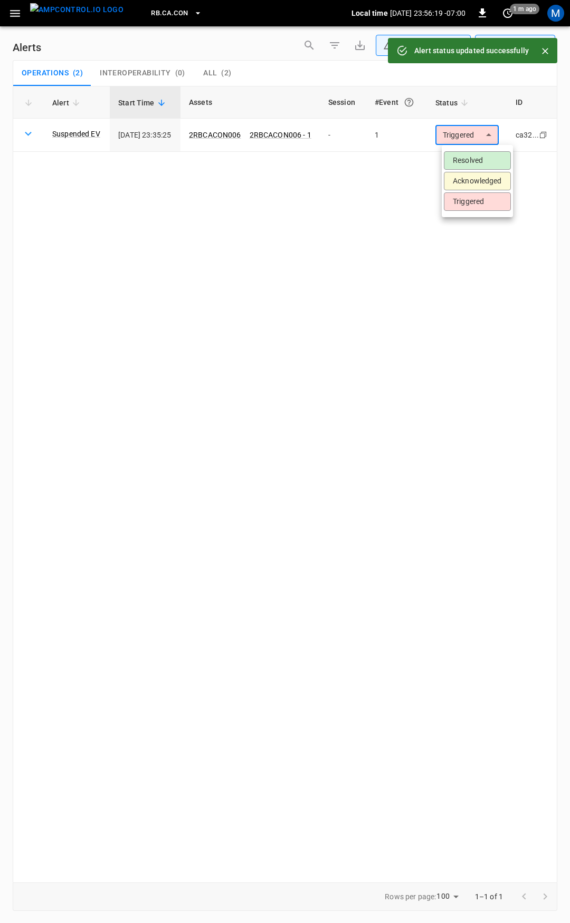
drag, startPoint x: 487, startPoint y: 139, endPoint x: 486, endPoint y: 145, distance: 5.8
click at [487, 140] on body "**********" at bounding box center [285, 460] width 570 height 920
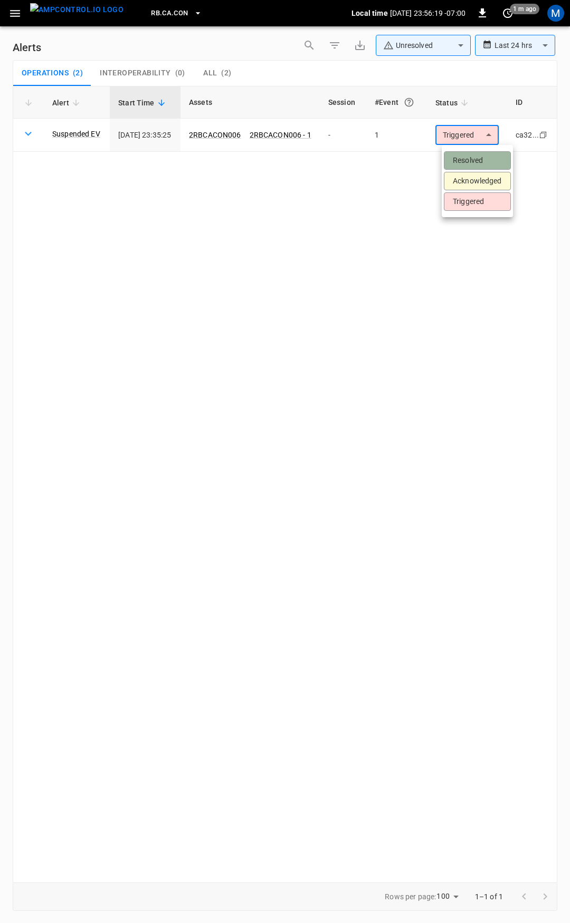
click at [484, 169] on li "Resolved" at bounding box center [477, 160] width 67 height 18
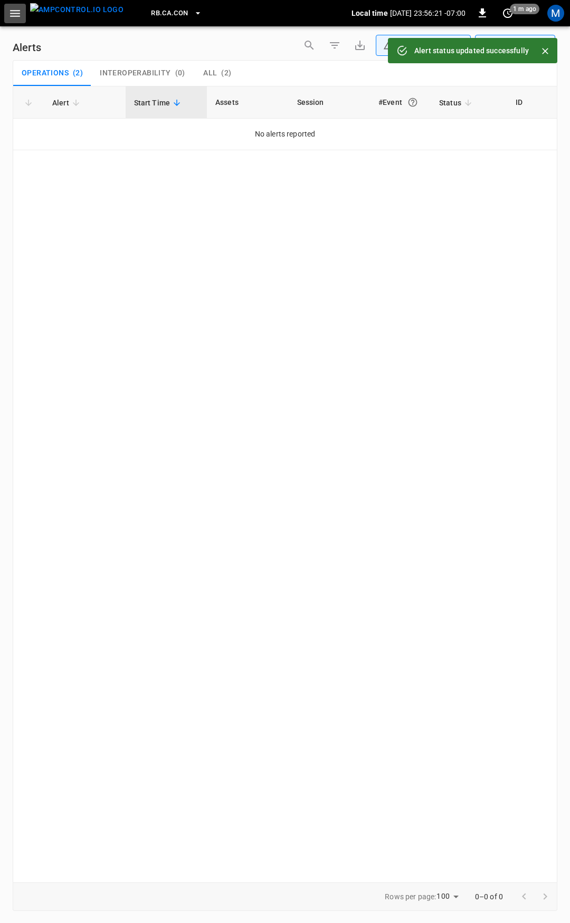
click at [13, 14] on icon "button" at bounding box center [14, 13] width 13 height 13
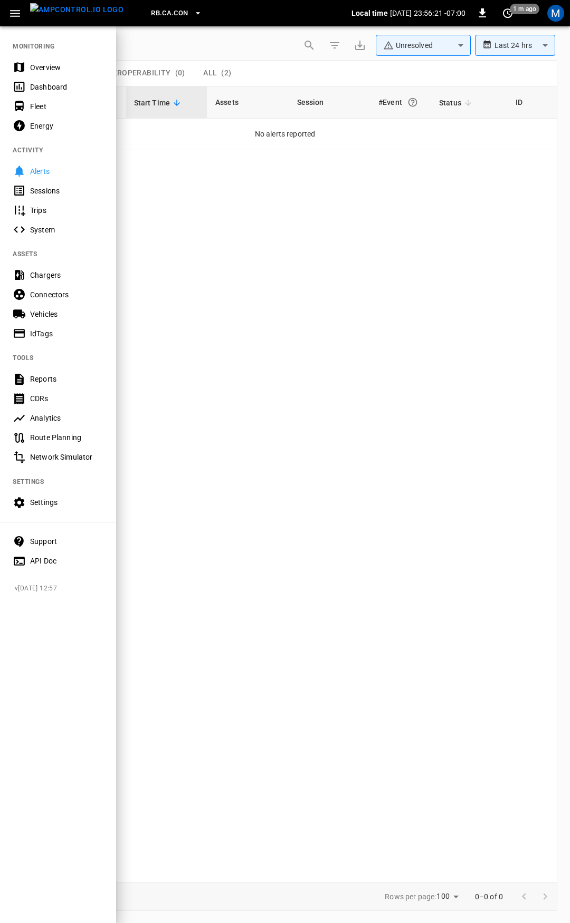
click at [39, 69] on div "Overview" at bounding box center [66, 67] width 73 height 11
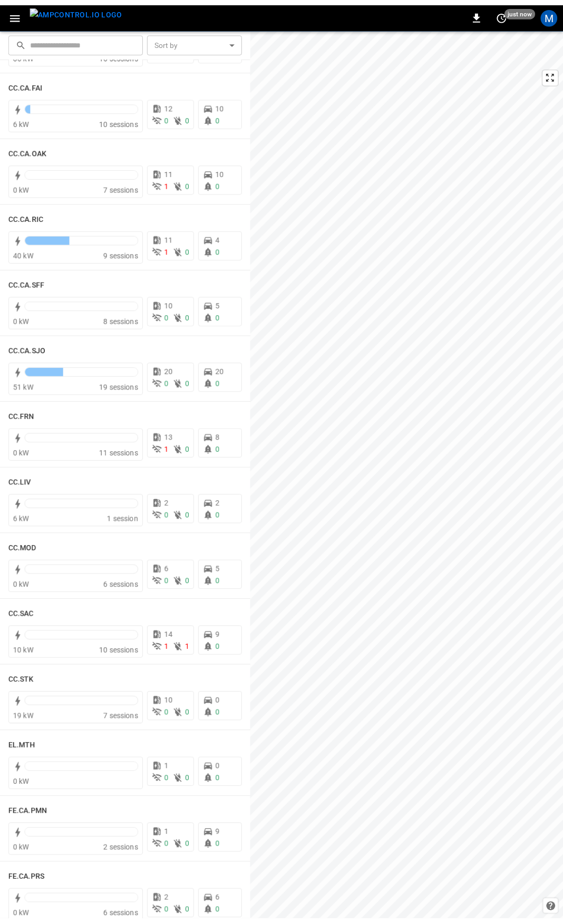
scroll to position [320, 0]
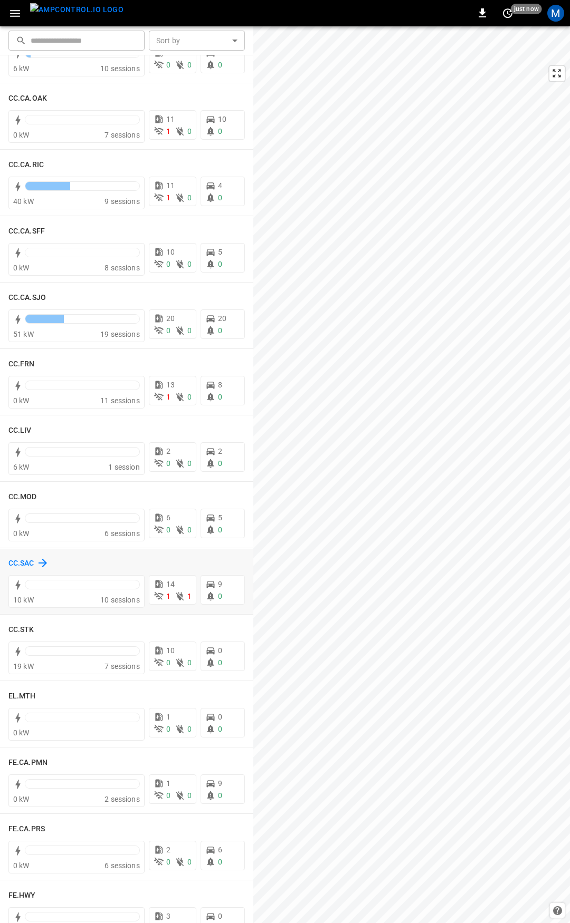
click at [20, 567] on h6 "CC.SAC" at bounding box center [21, 564] width 26 height 12
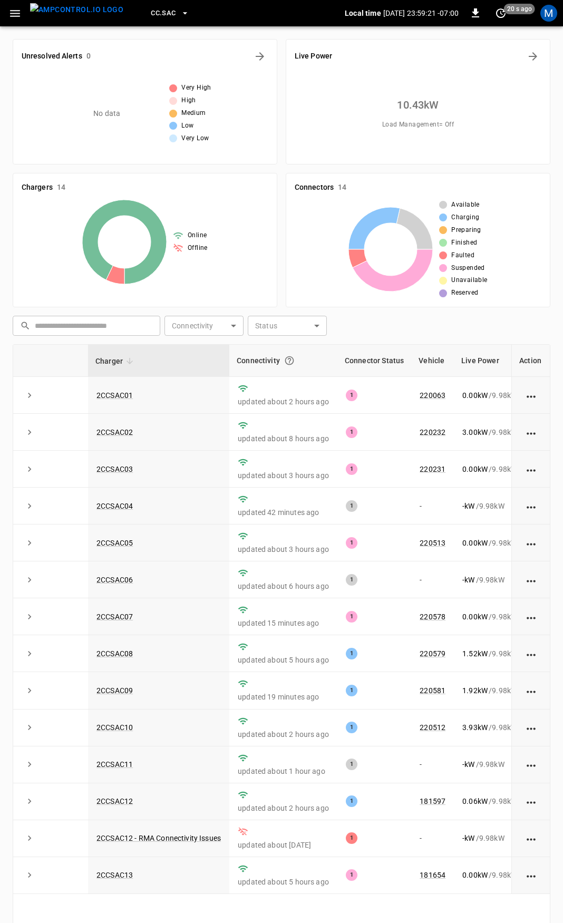
click at [12, 11] on icon "button" at bounding box center [15, 13] width 10 height 7
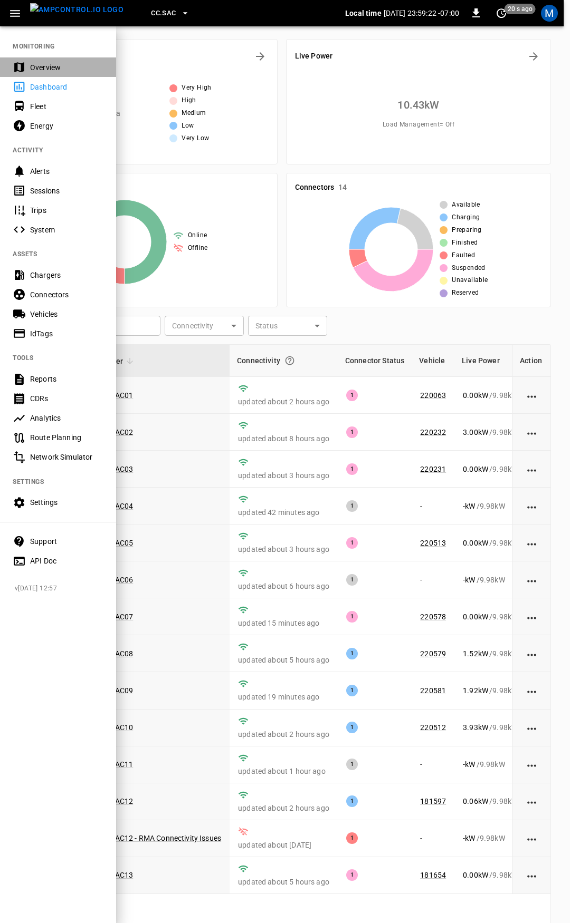
click at [68, 69] on div "Overview" at bounding box center [66, 67] width 73 height 11
